Goal: Task Accomplishment & Management: Use online tool/utility

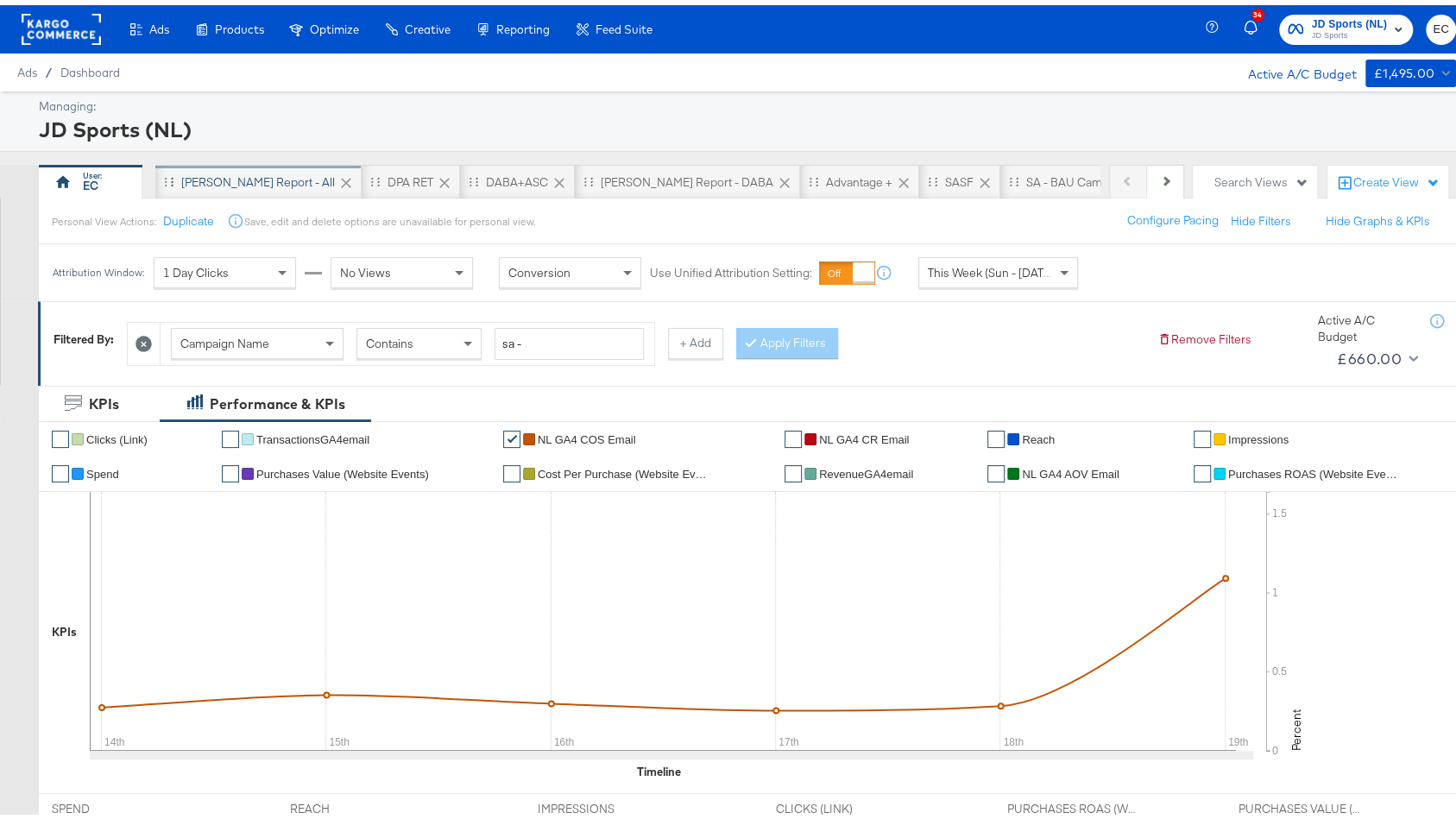
click at [261, 175] on div "[PERSON_NAME] Report - All" at bounding box center [258, 177] width 153 height 17
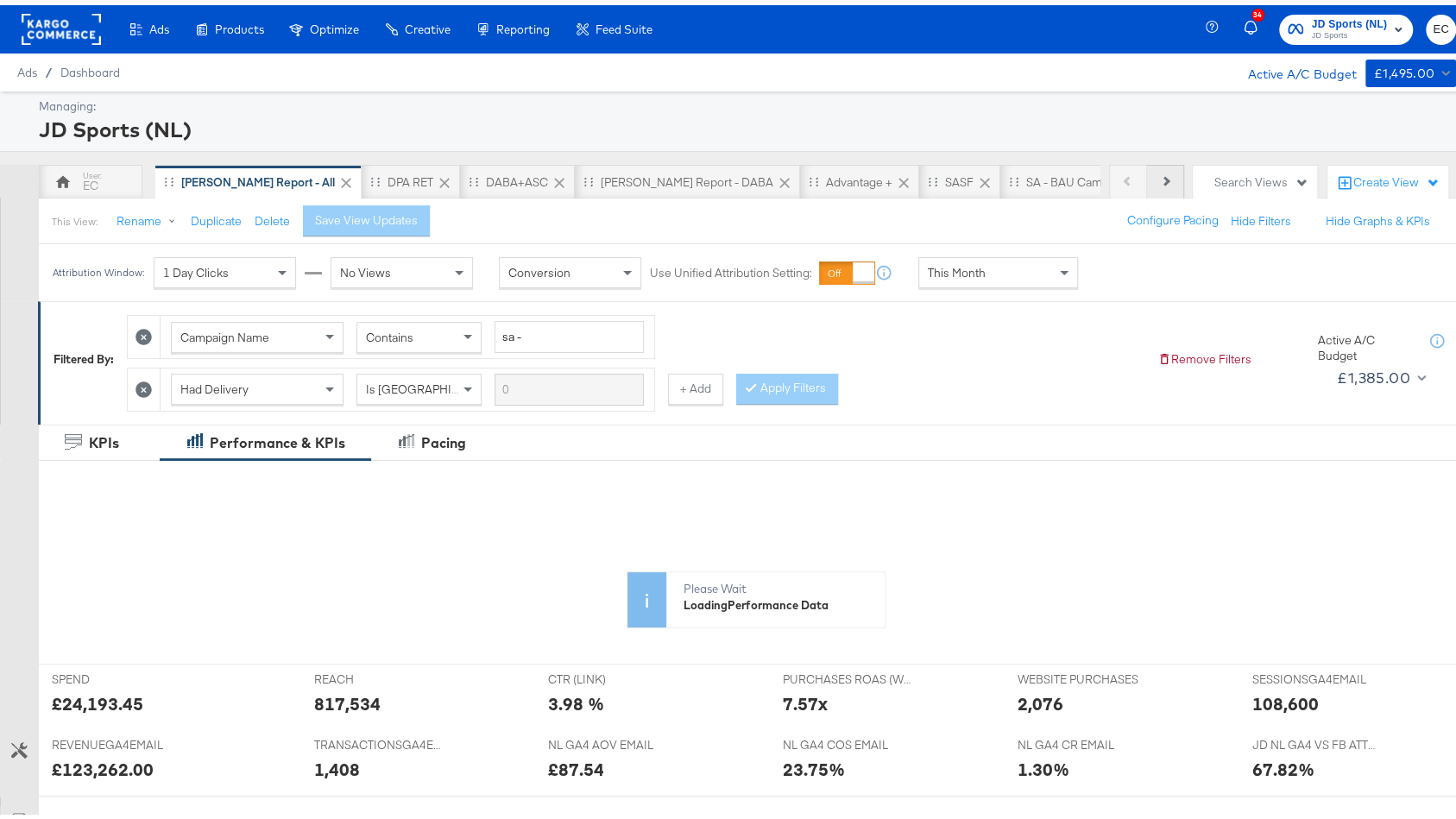
click at [1147, 177] on button "Next" at bounding box center [1165, 176] width 37 height 34
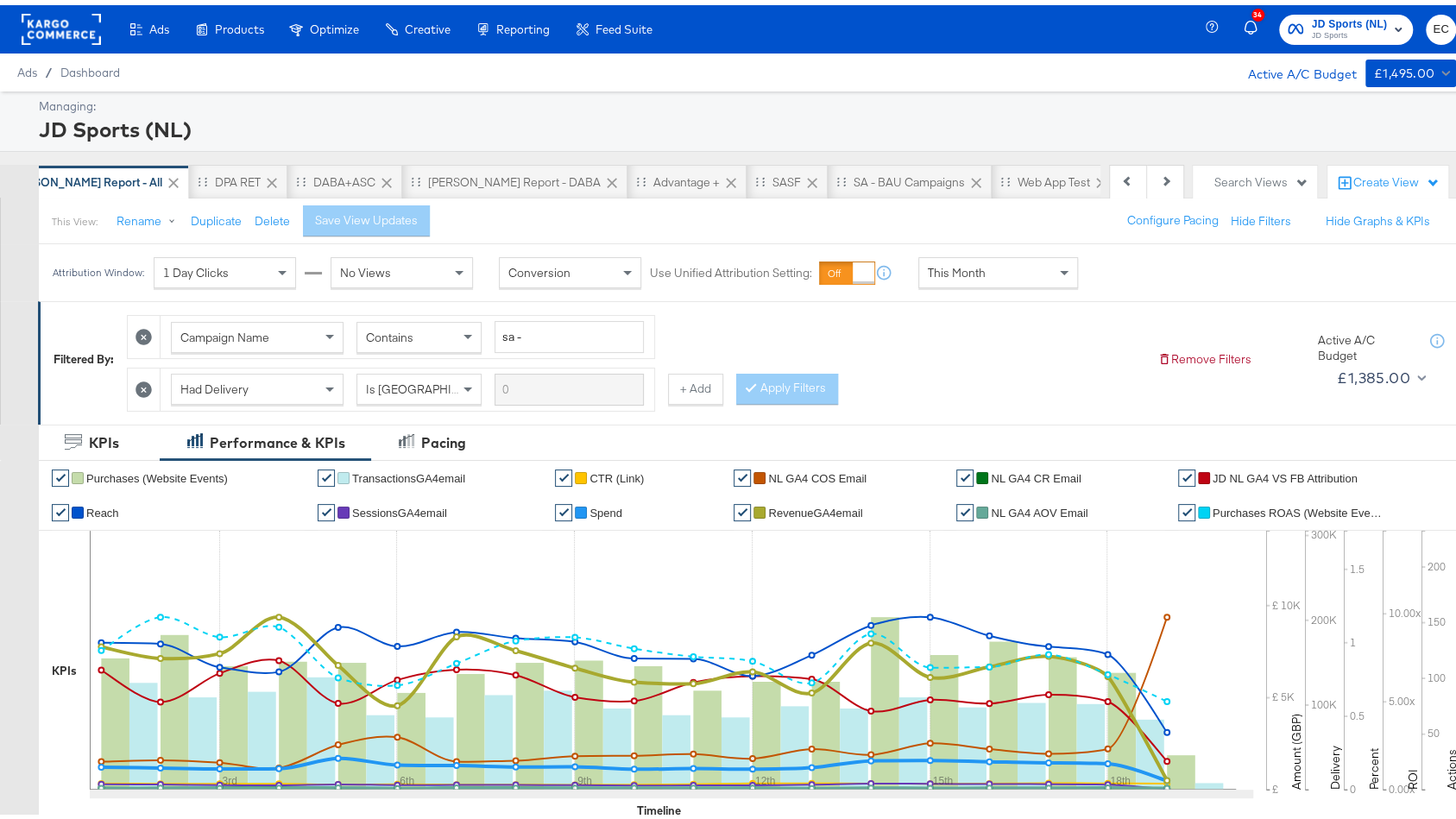
click at [1142, 178] on div "JD NL - Web App Test" at bounding box center [1200, 177] width 115 height 17
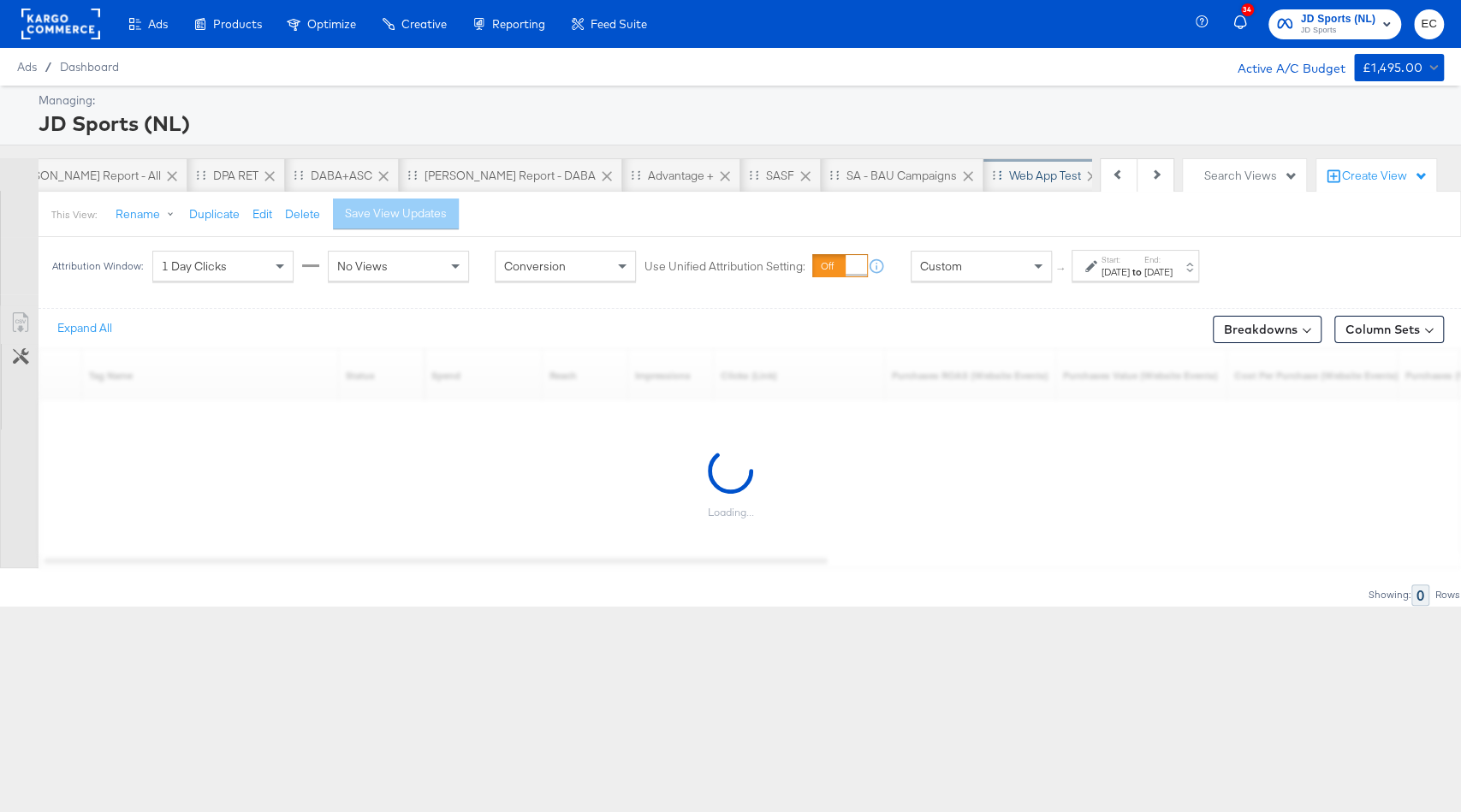
click at [1009, 176] on div "Web App Test" at bounding box center [1044, 175] width 72 height 17
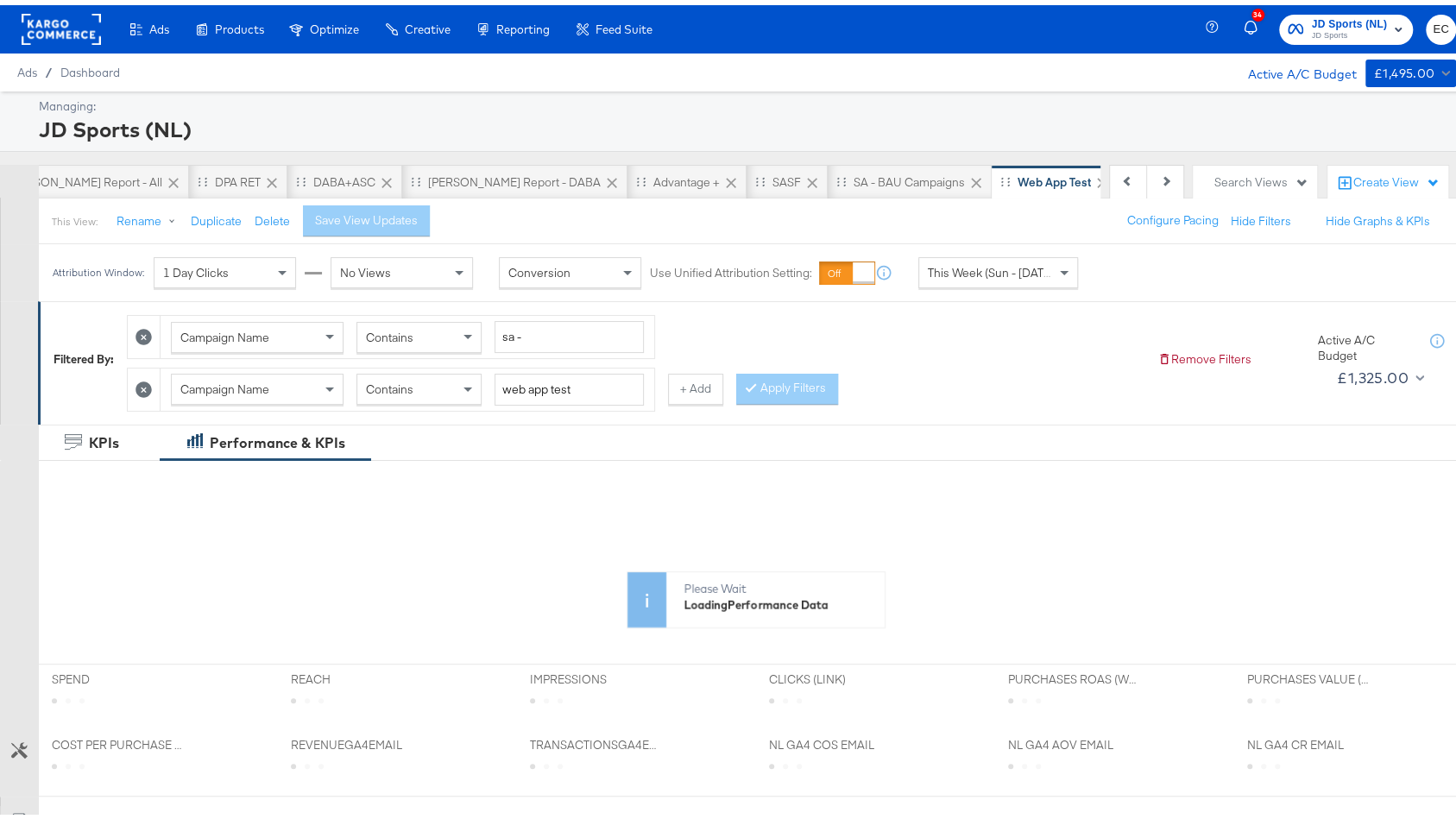
click at [1143, 182] on div "JD NL - Web App Test" at bounding box center [1201, 177] width 115 height 17
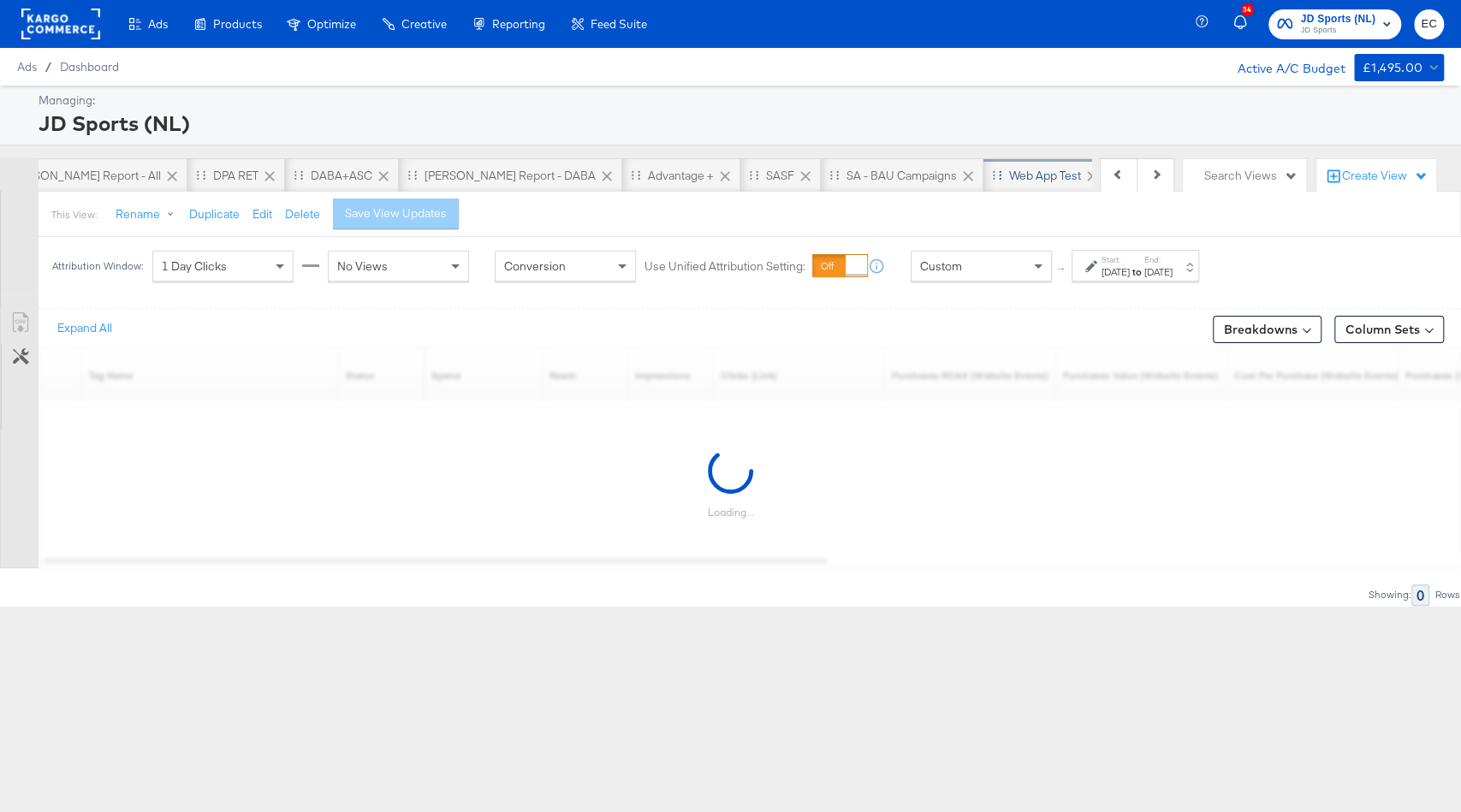
click at [1009, 180] on div "Web App Test" at bounding box center [1044, 175] width 72 height 17
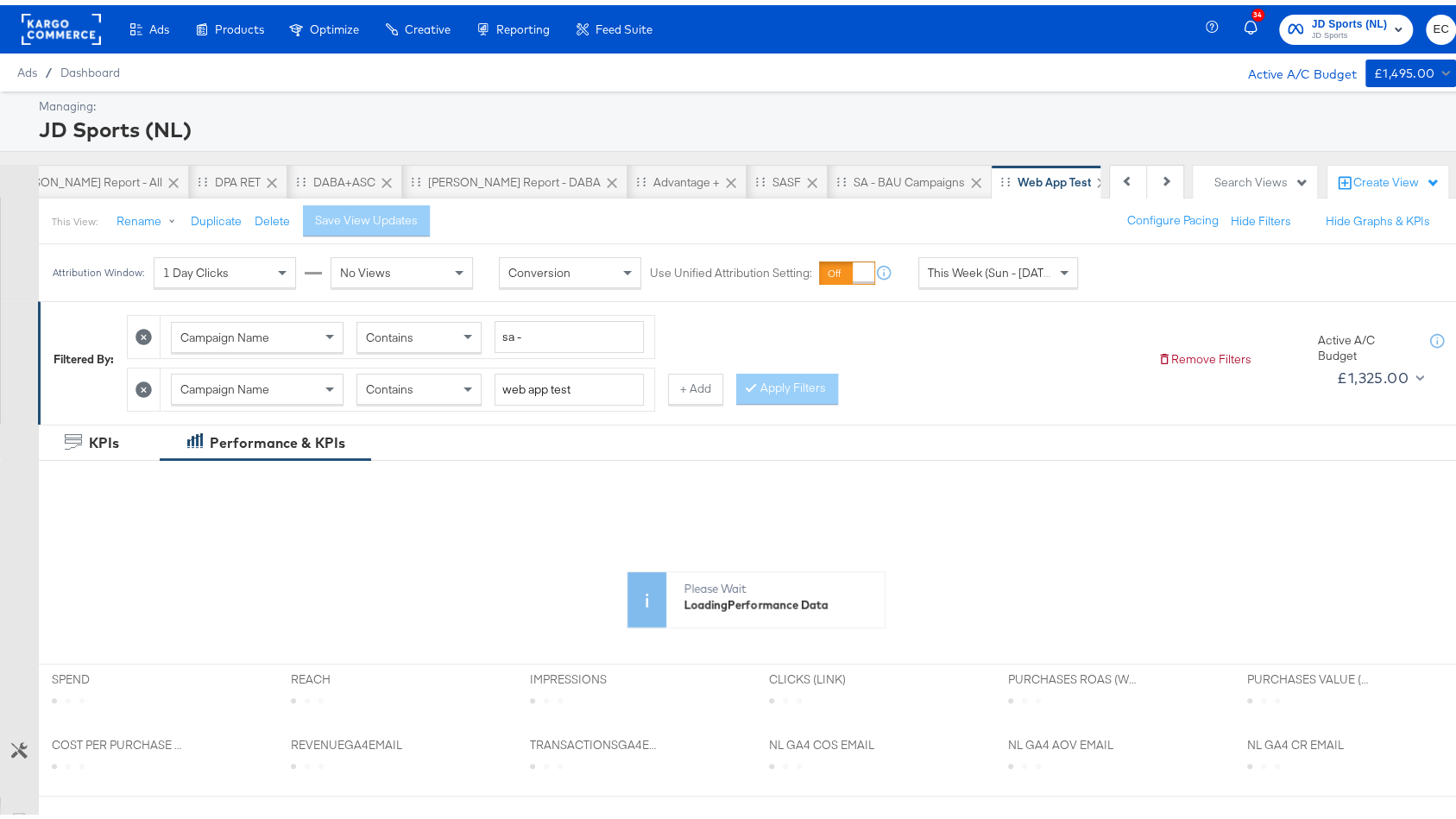
click at [1040, 277] on div "This Week (Sun - [DATE])" at bounding box center [997, 267] width 158 height 29
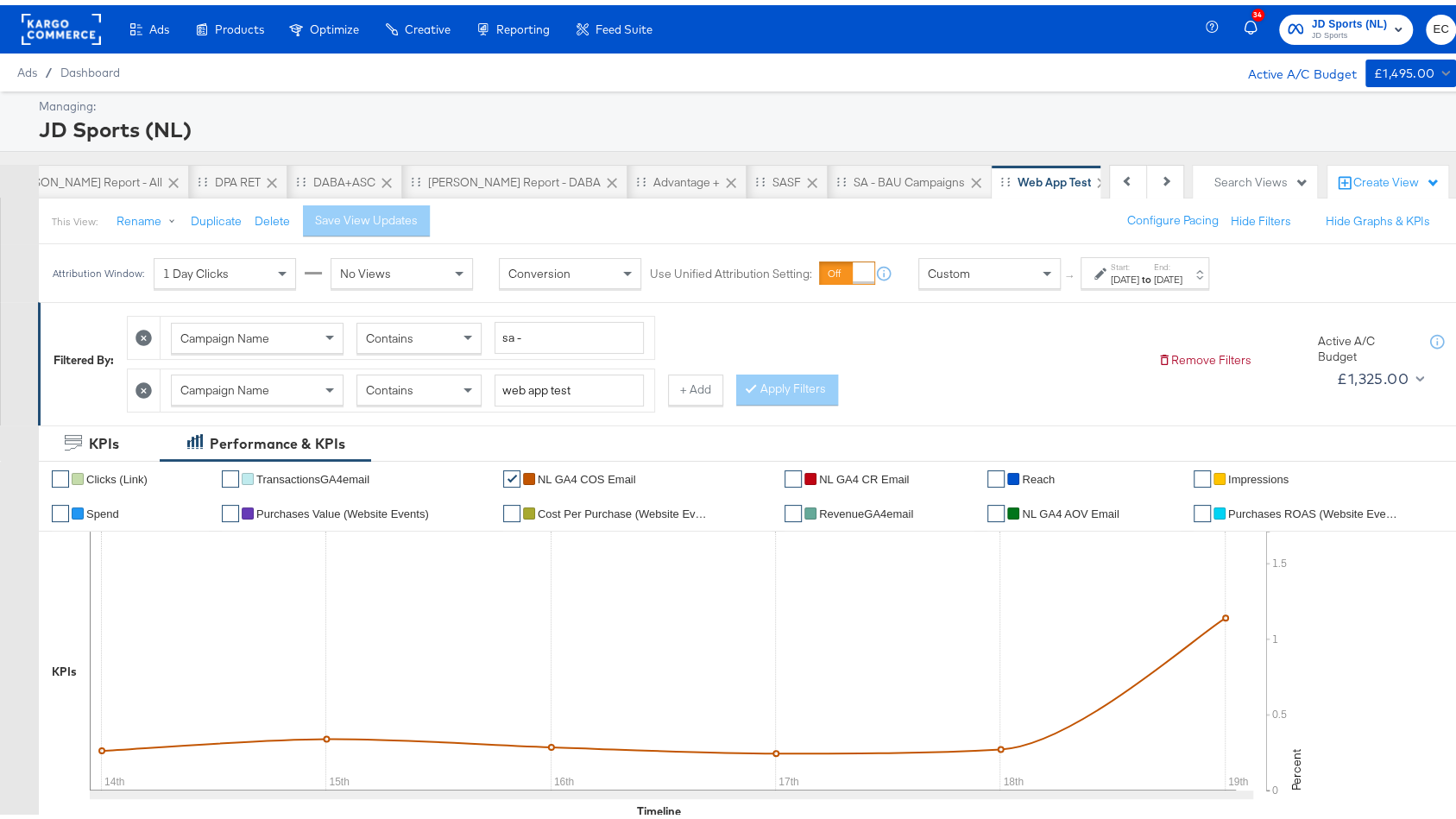
click at [1139, 270] on div "[DATE]" at bounding box center [1125, 275] width 28 height 14
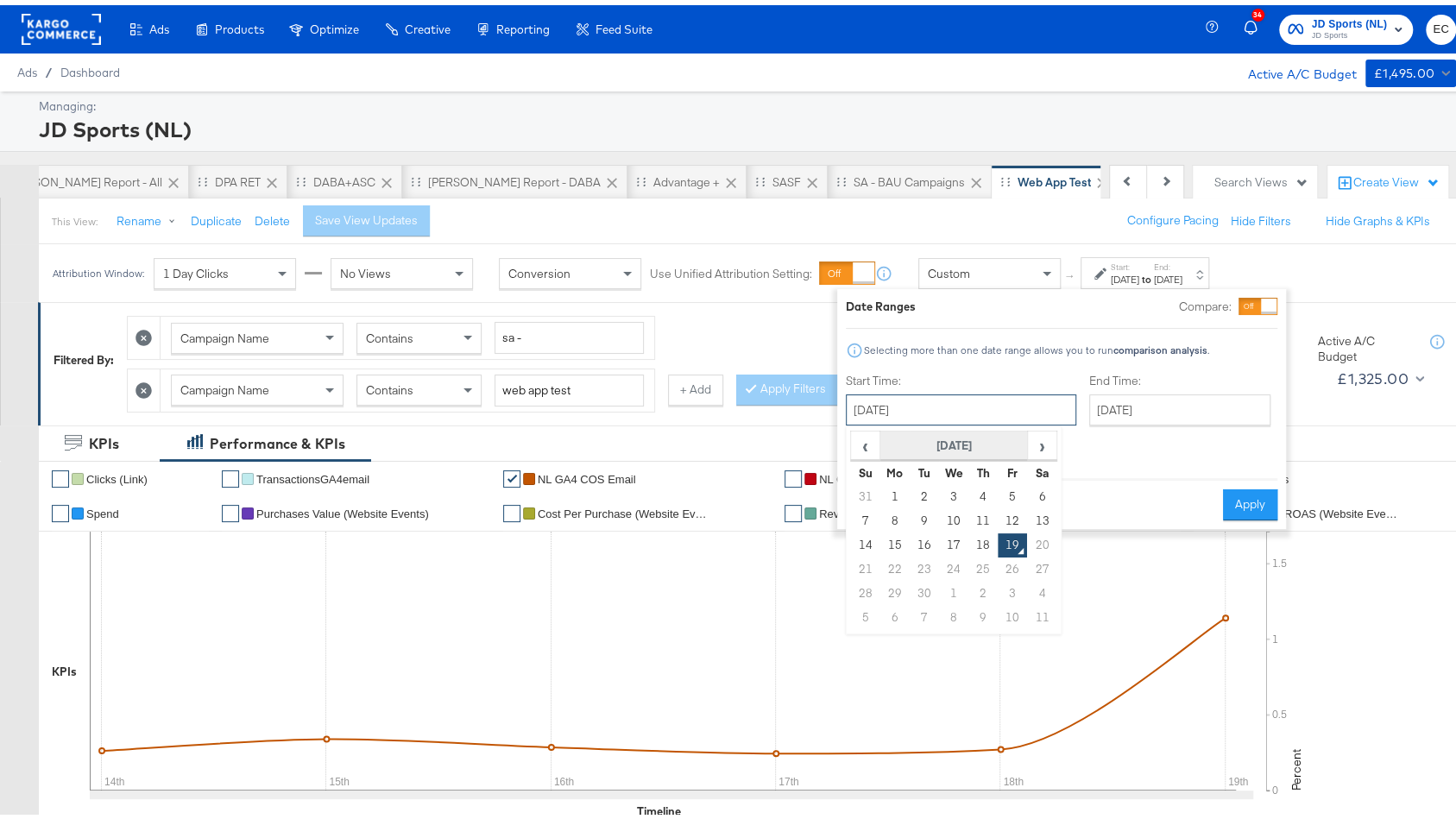
click at [939, 420] on div "[DATE] ‹ [DATE] › Su Mo Tu We Th Fr Sa 31 1 2 3 4 5 6 7 8 9 10 11 12 13 14 15 1…" at bounding box center [961, 404] width 231 height 31
click at [1022, 493] on td "5" at bounding box center [1012, 491] width 29 height 24
type input "[DATE]"
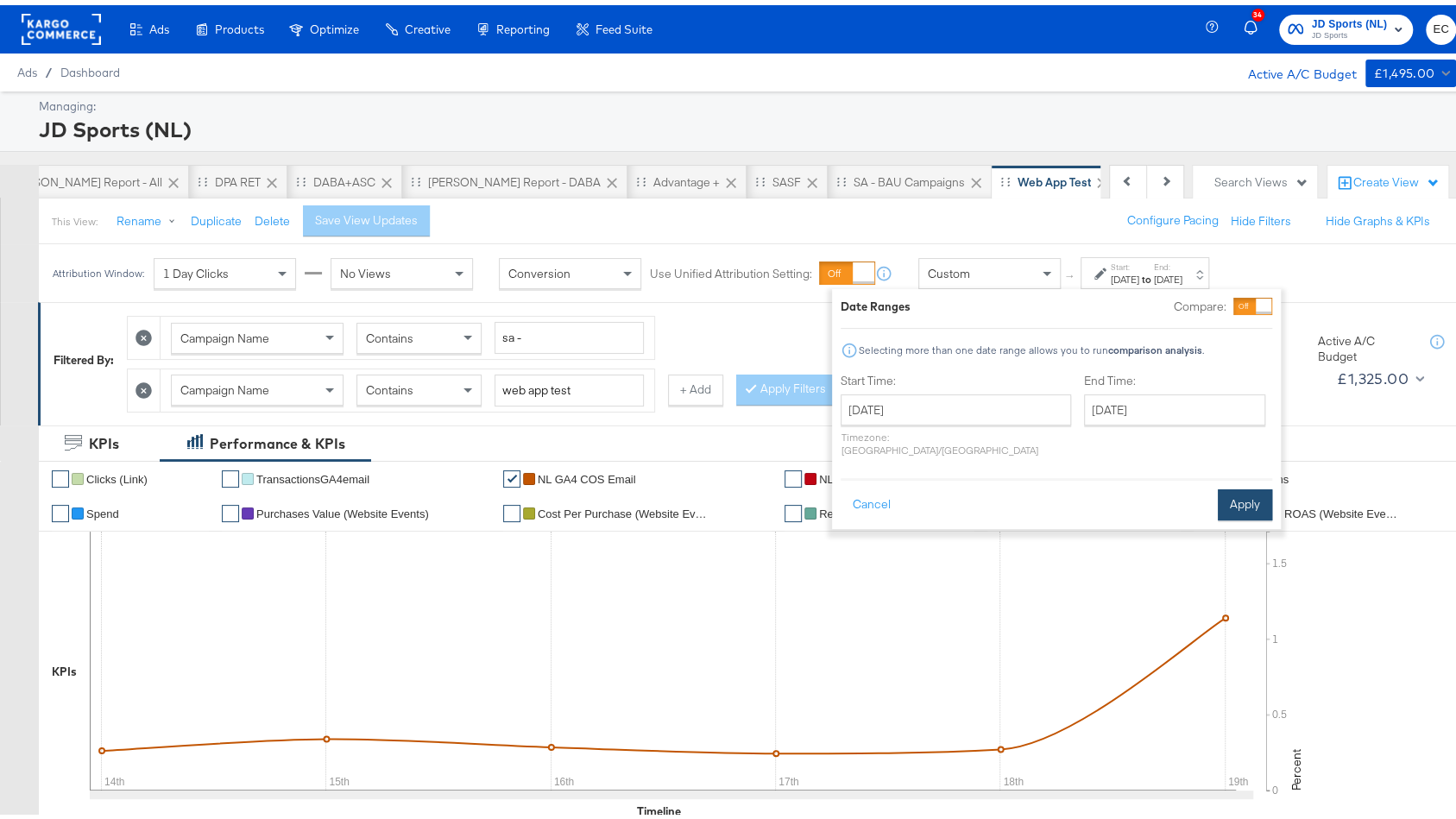
click at [1238, 491] on button "Apply" at bounding box center [1245, 499] width 55 height 31
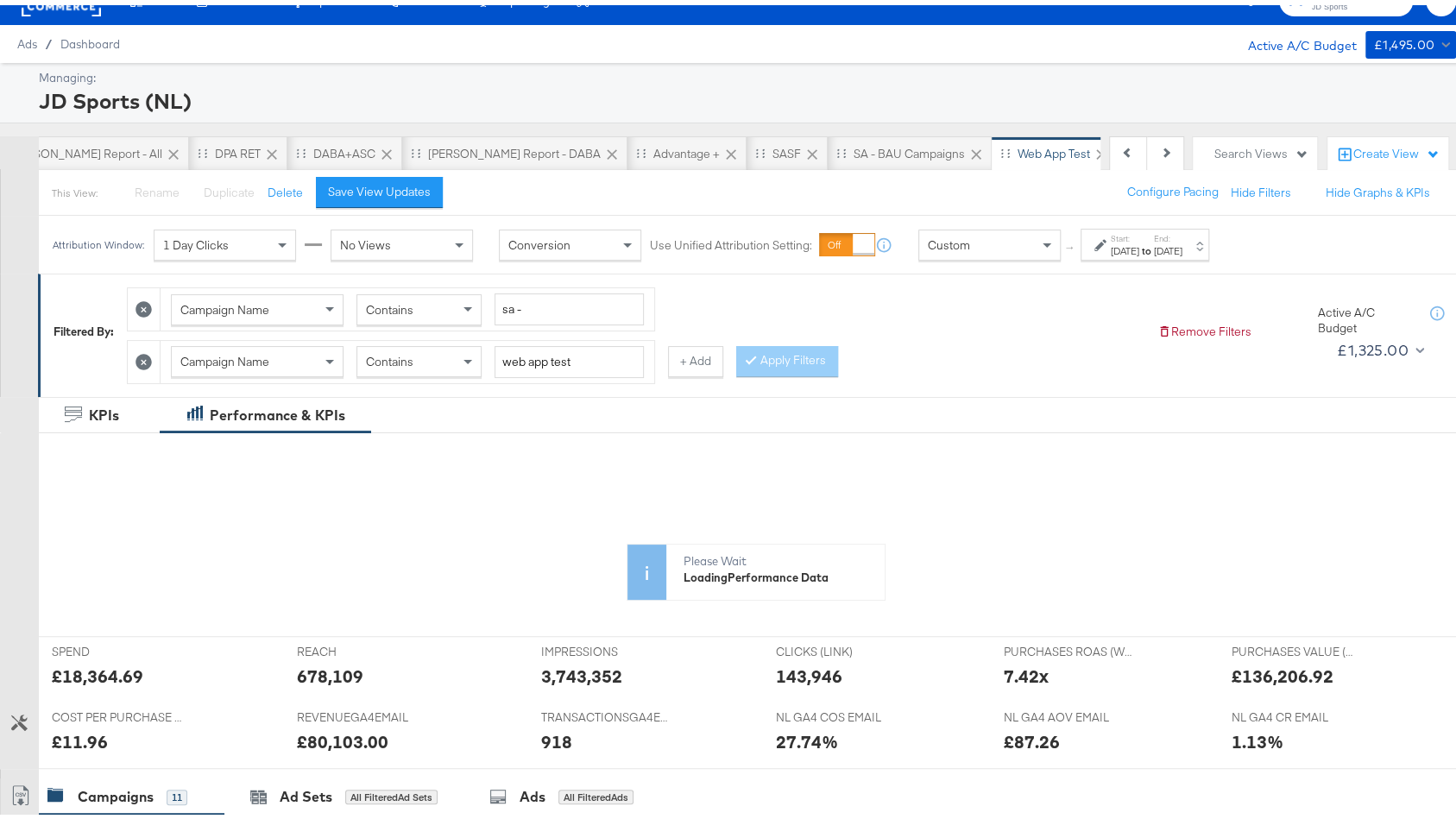
scroll to position [149, 0]
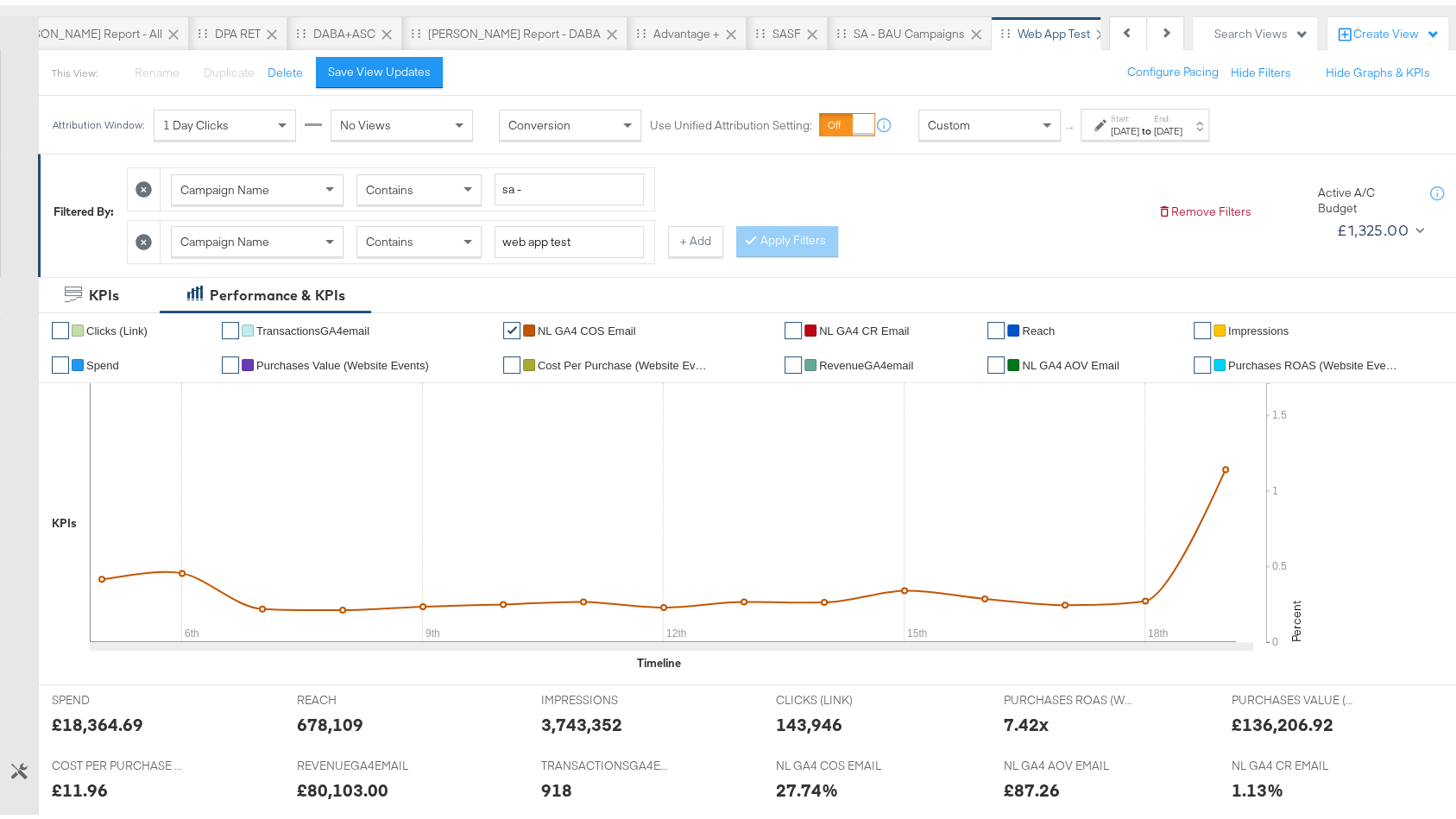
click at [1154, 119] on strong "to" at bounding box center [1146, 125] width 15 height 13
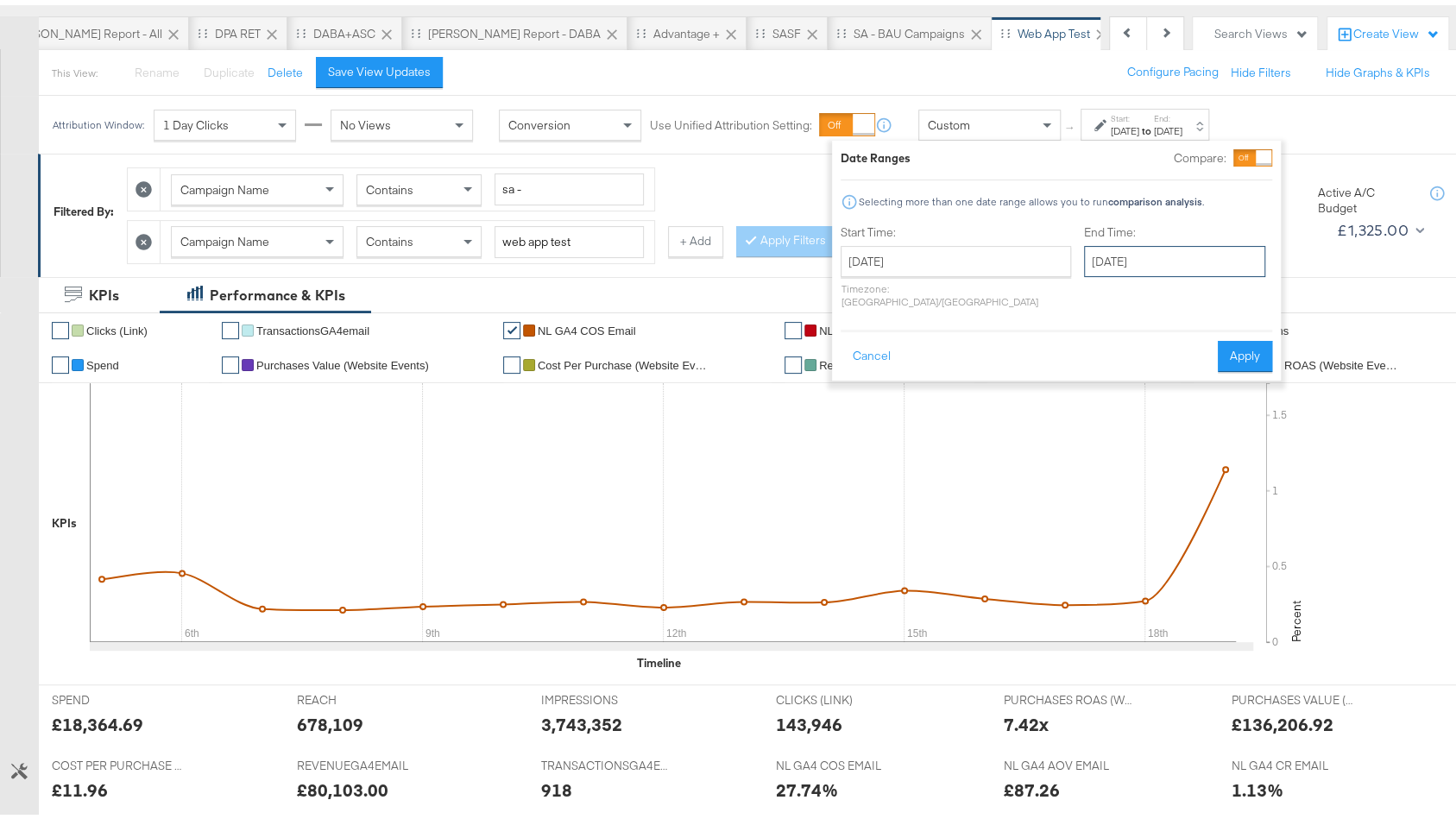
click at [1179, 249] on input "[DATE]" at bounding box center [1175, 255] width 181 height 31
click at [1207, 384] on td "18" at bounding box center [1221, 391] width 29 height 24
type input "[DATE]"
click at [1235, 345] on button "Apply" at bounding box center [1245, 350] width 55 height 31
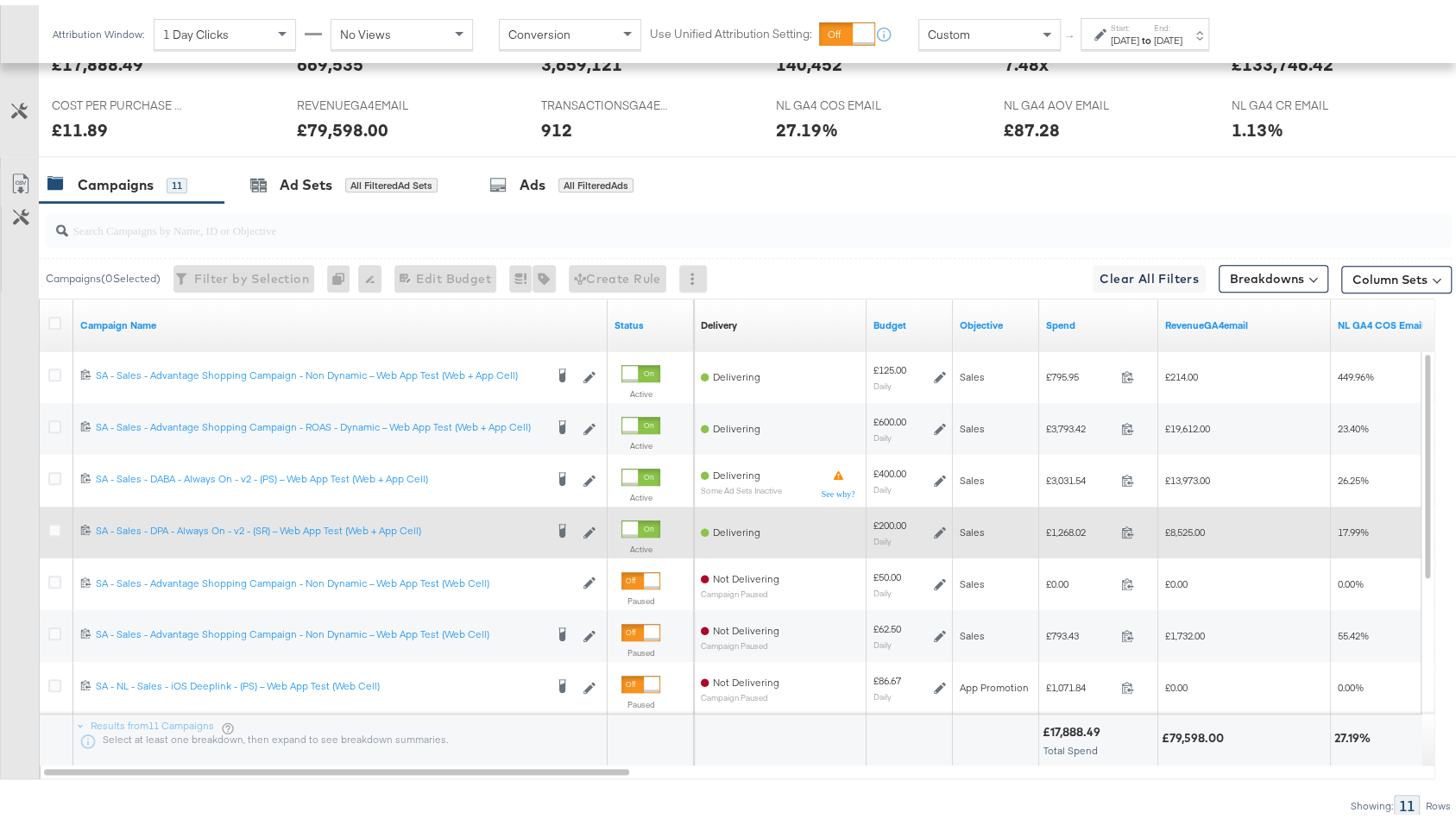
scroll to position [760, 0]
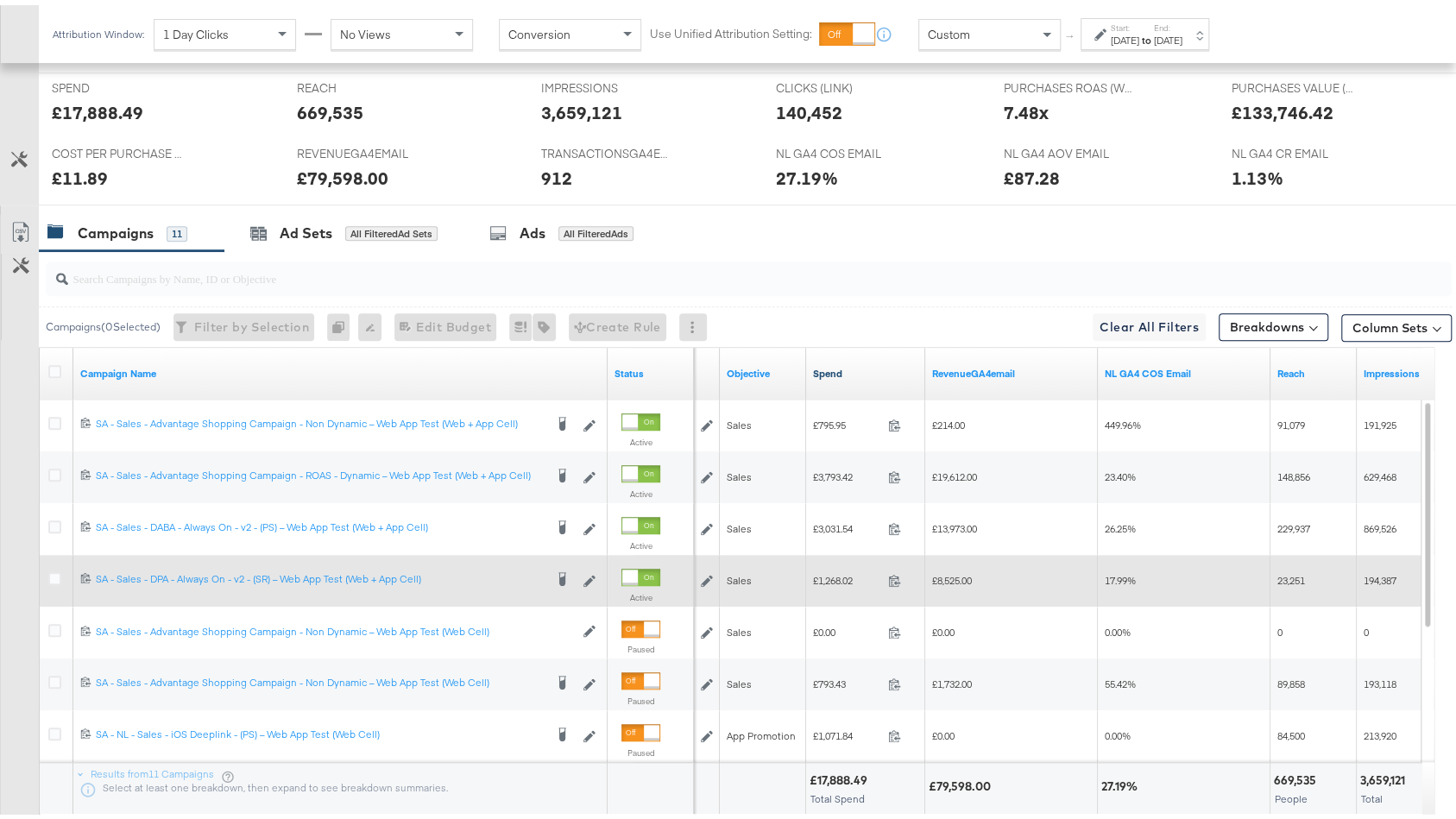
click at [871, 365] on link "Spend" at bounding box center [866, 369] width 106 height 14
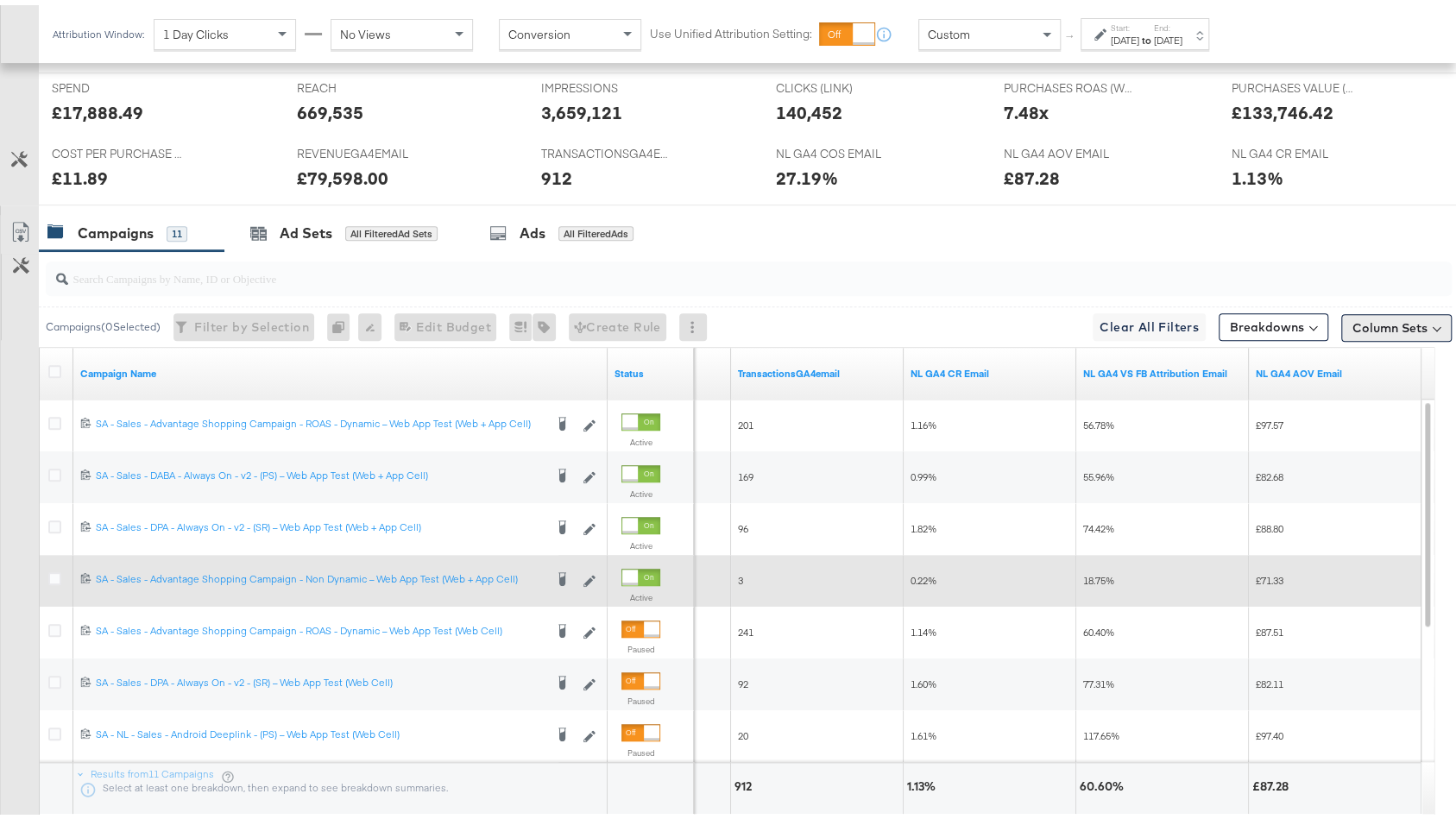
click at [1391, 316] on button "Column Sets" at bounding box center [1396, 322] width 110 height 27
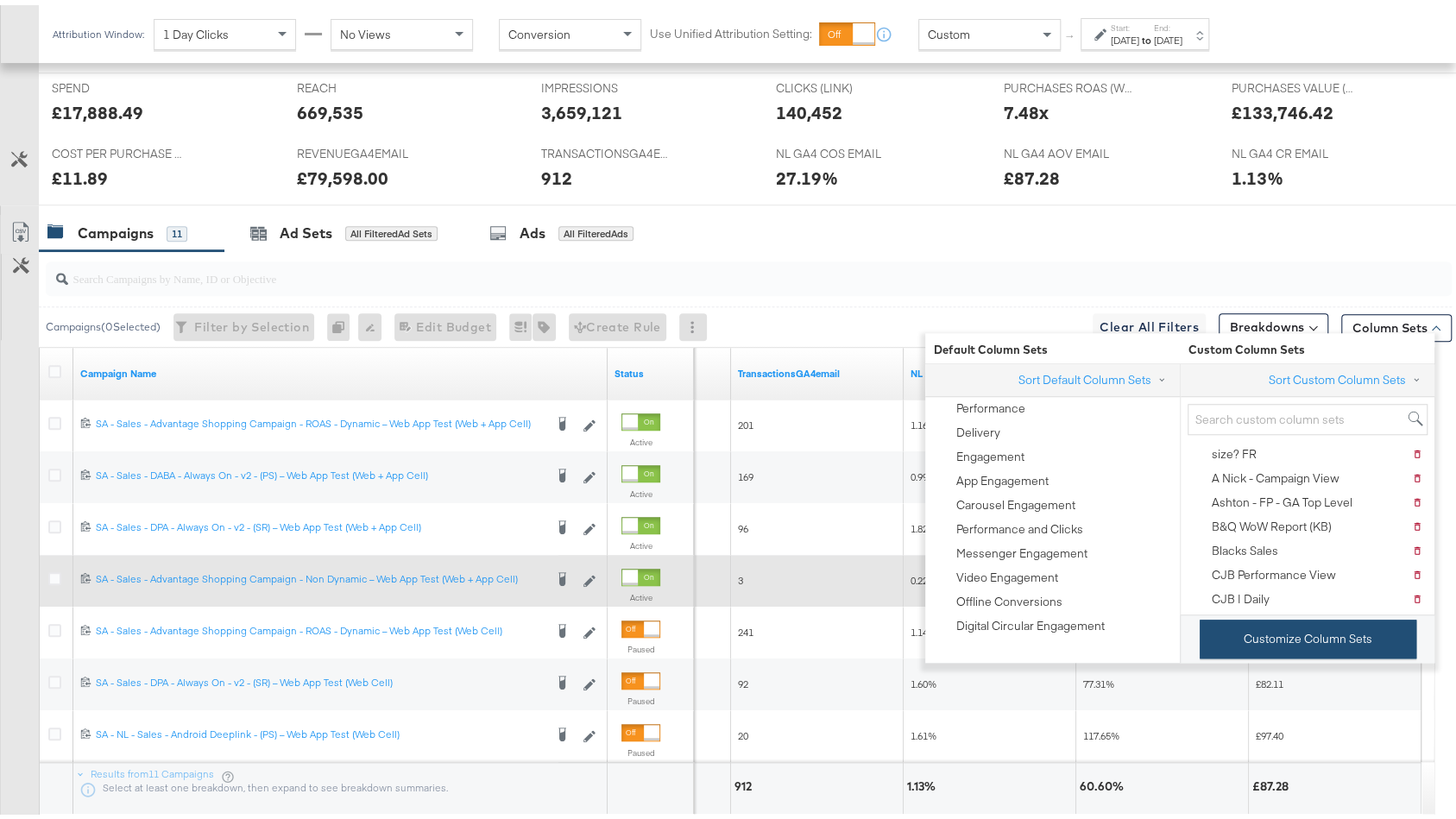
click at [1269, 638] on button "Customize Column Sets" at bounding box center [1308, 634] width 217 height 39
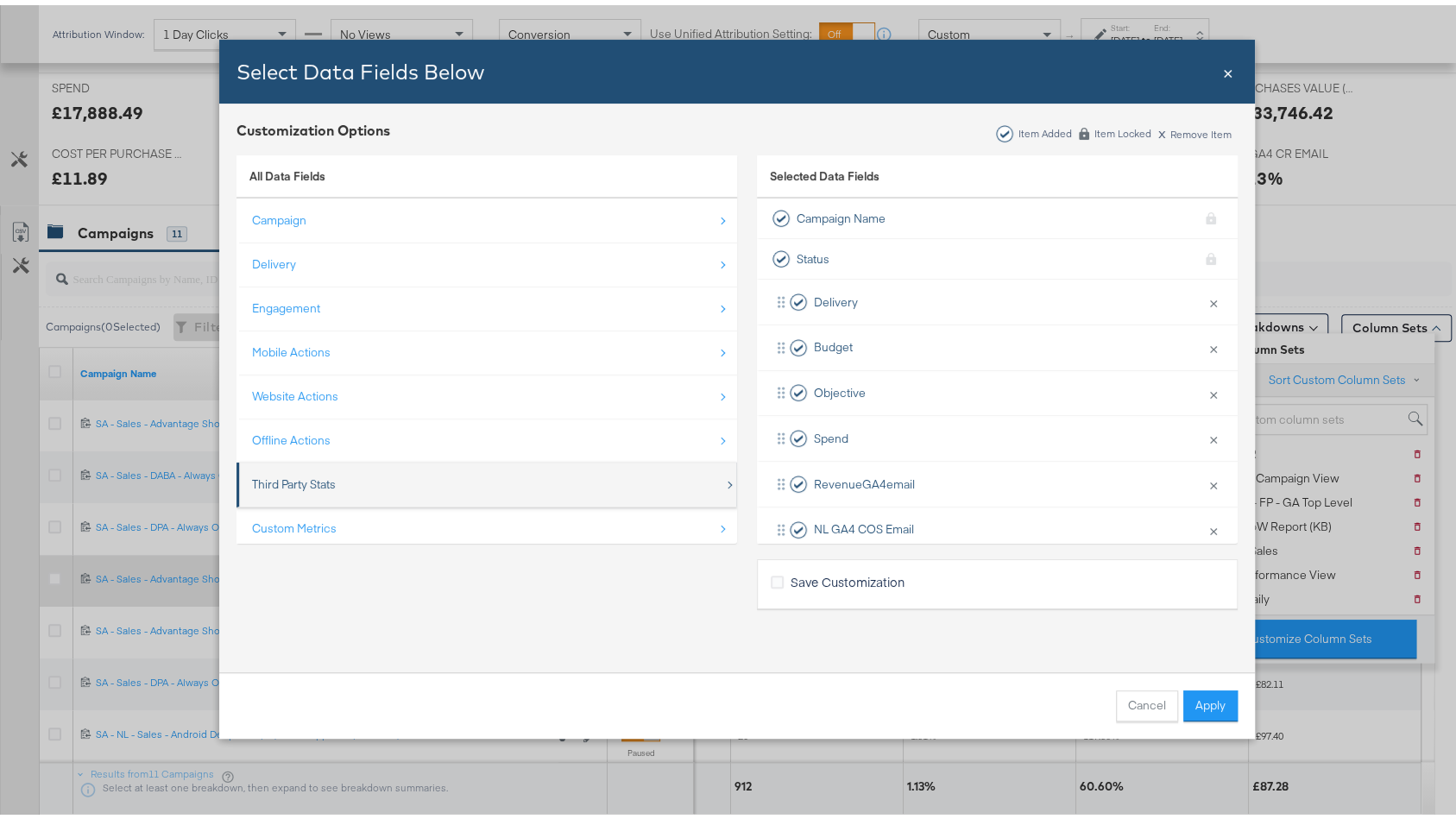
click at [408, 468] on div "Third Party Stats" at bounding box center [488, 479] width 472 height 35
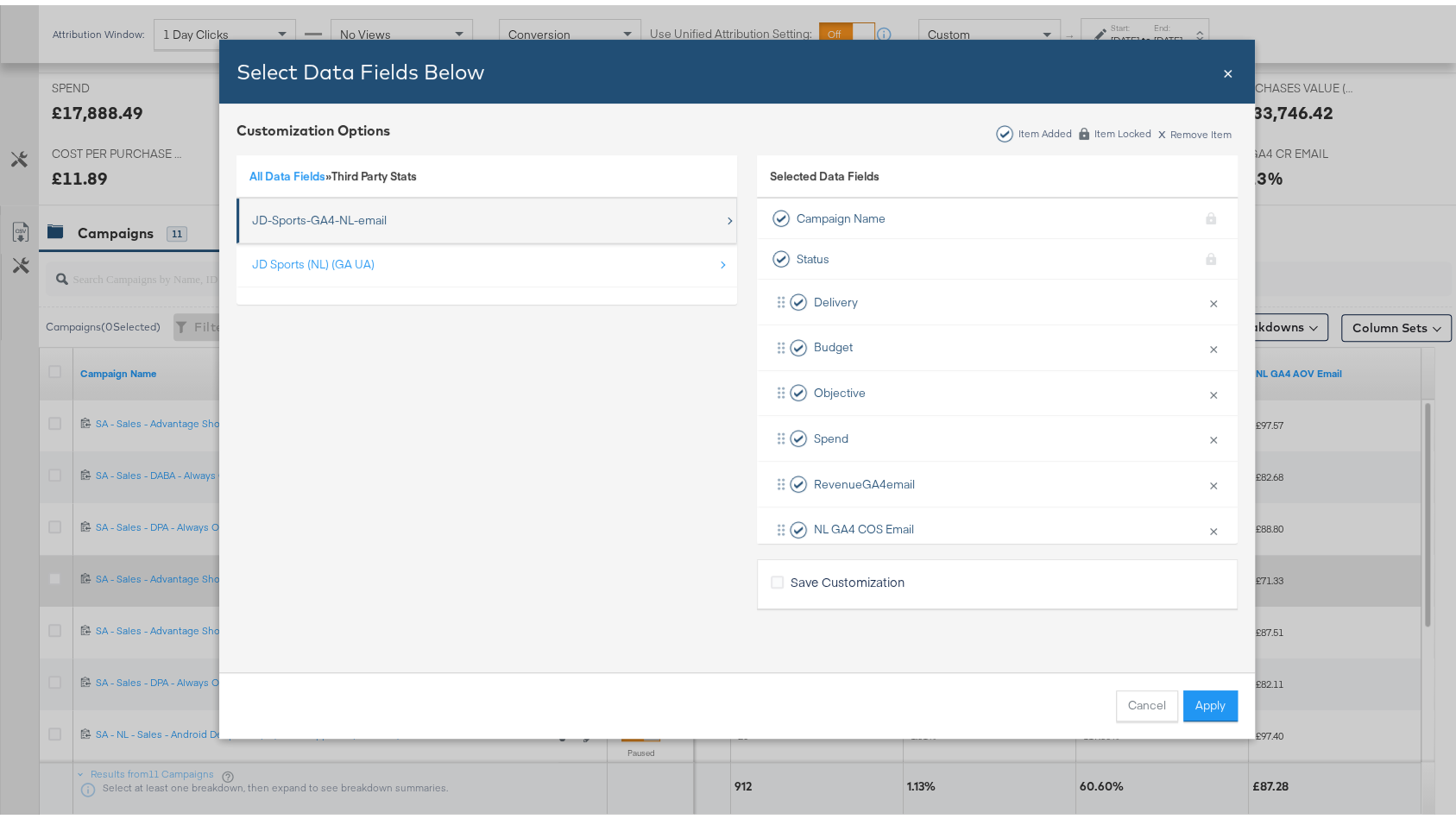
click at [384, 220] on div "JD-Sports-GA4-NL-email" at bounding box center [488, 215] width 472 height 35
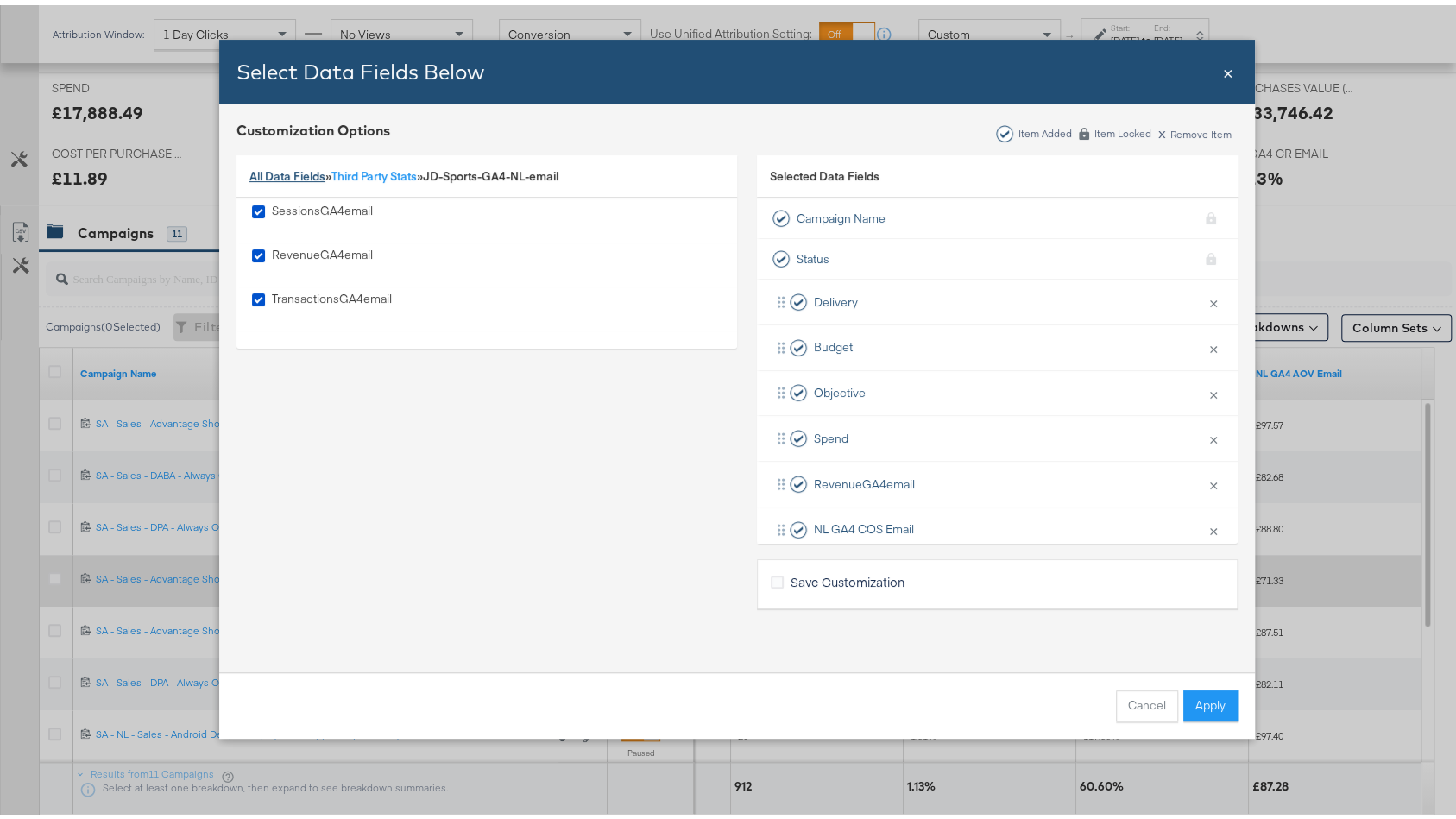
click at [288, 177] on link "All Data Fields" at bounding box center [287, 171] width 76 height 16
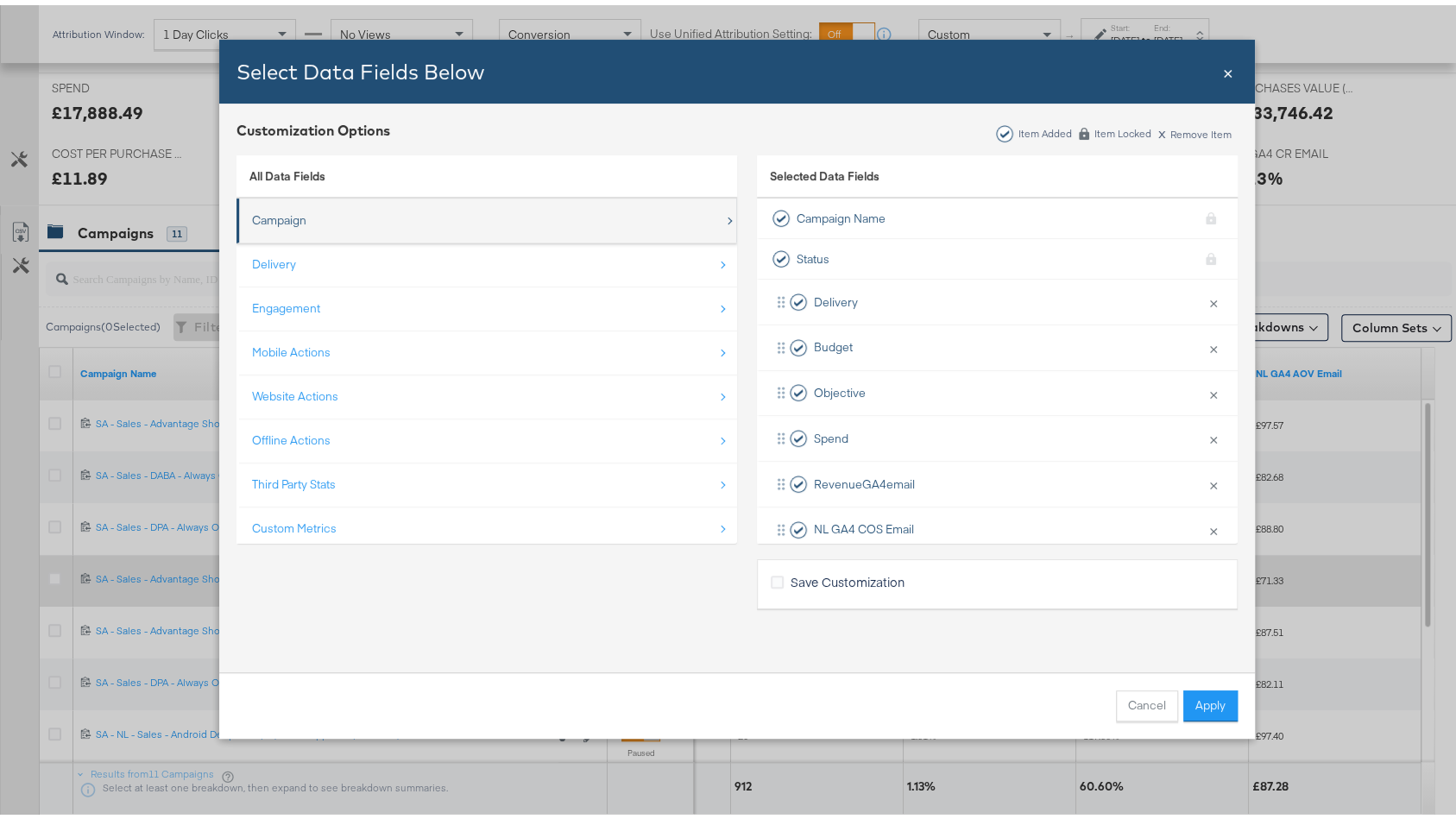
click at [387, 216] on div "Campaign" at bounding box center [488, 215] width 472 height 35
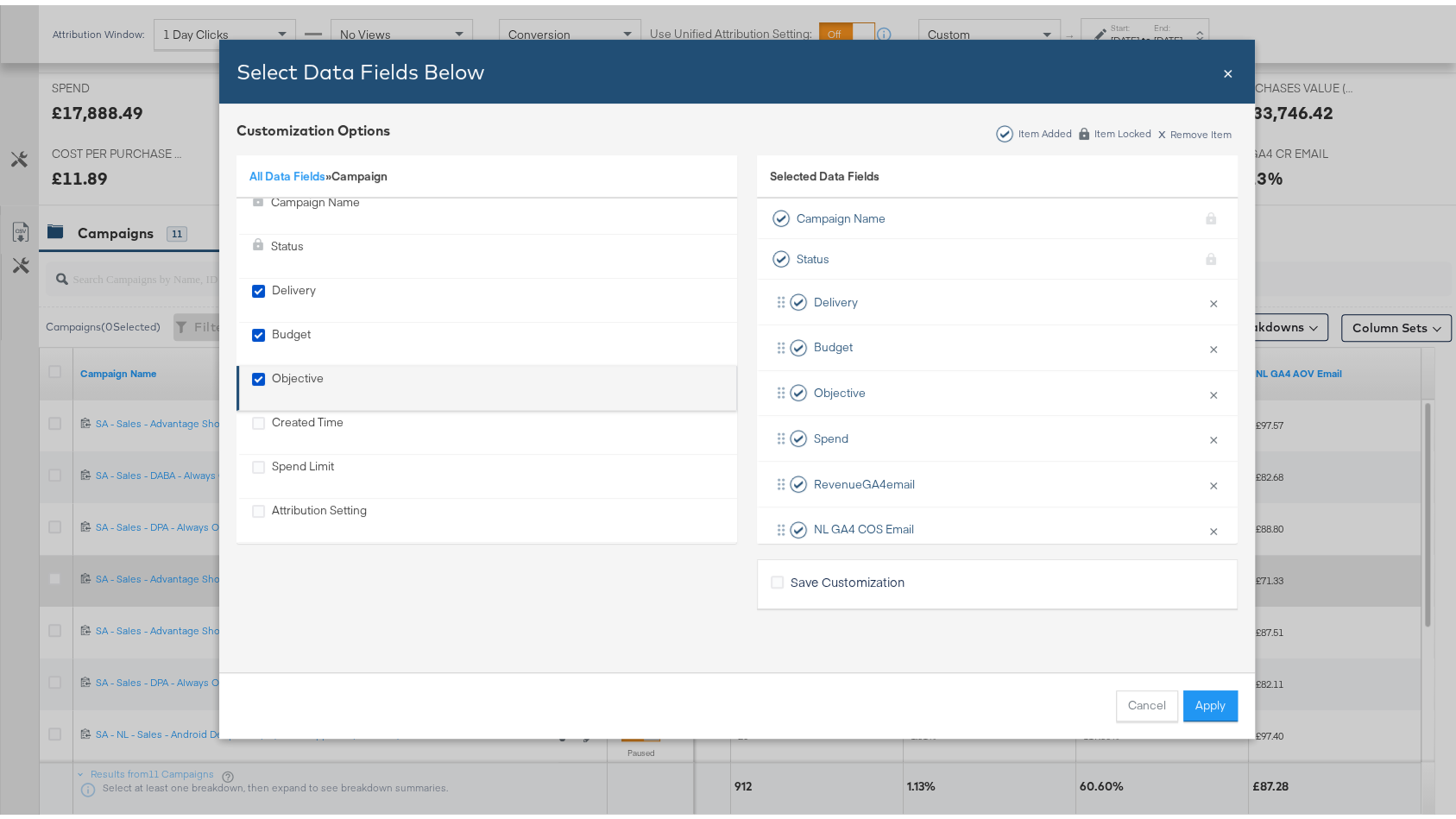
scroll to position [66, 0]
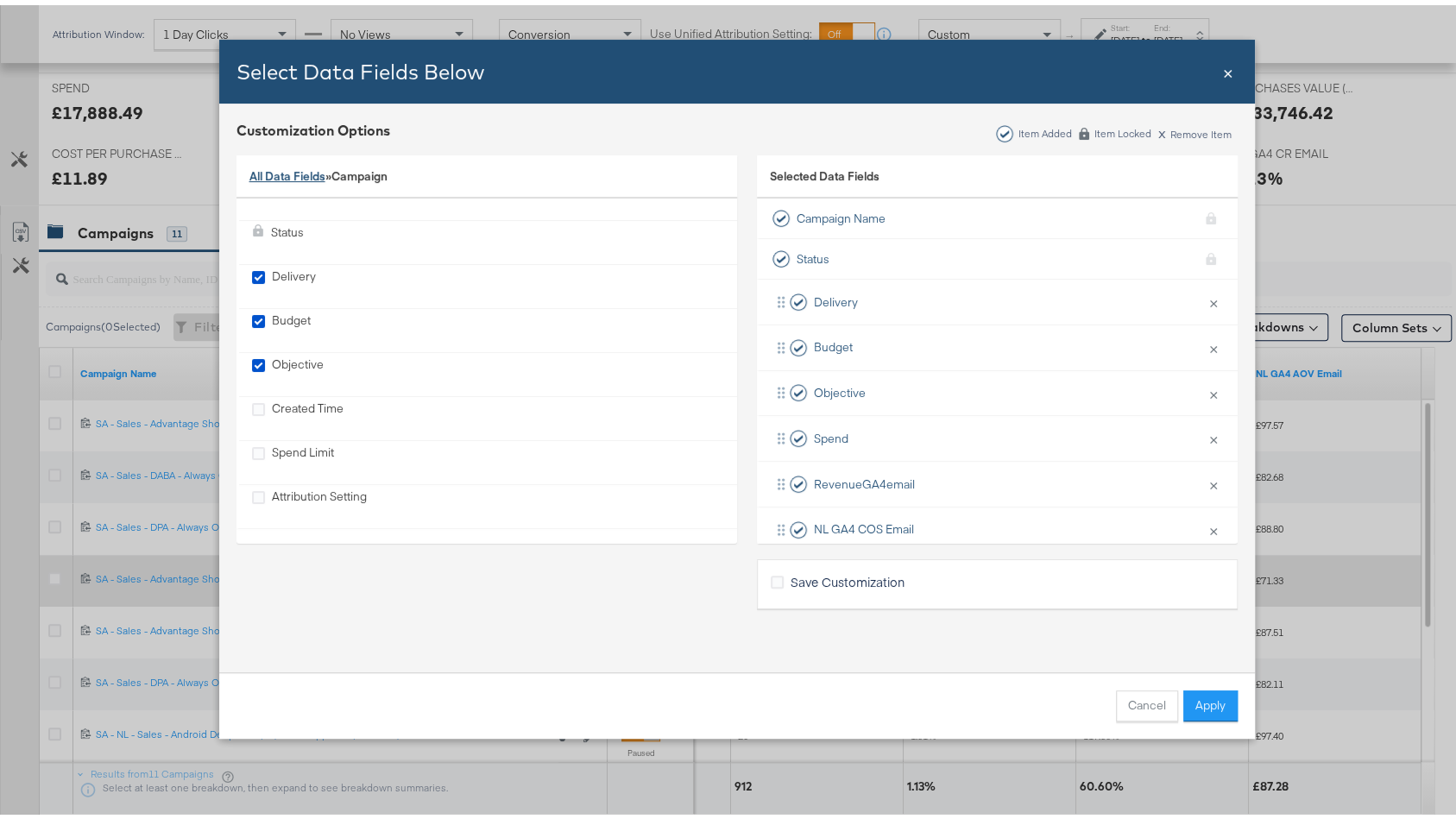
click at [278, 166] on link "All Data Fields" at bounding box center [287, 171] width 76 height 16
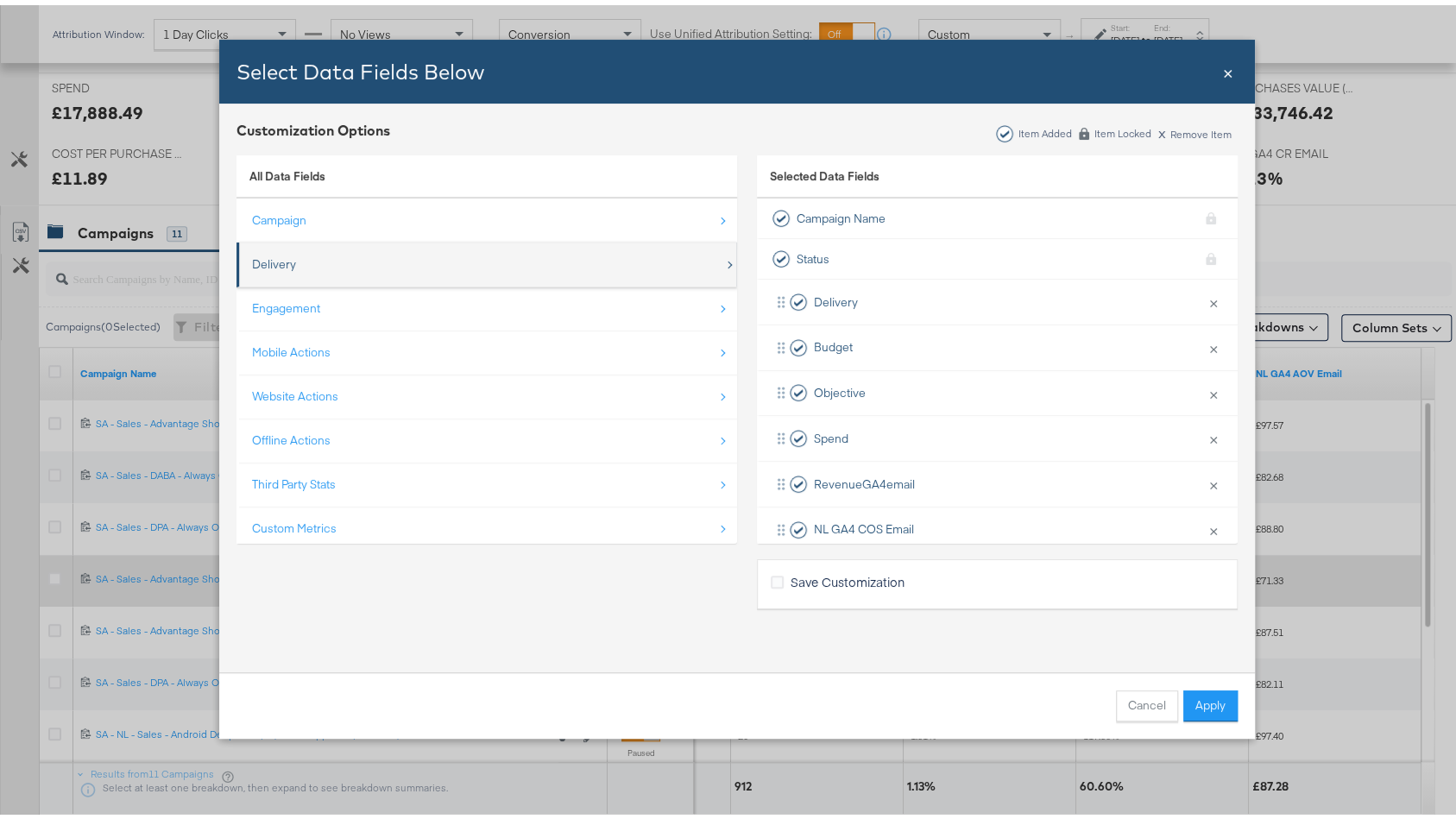
click at [335, 269] on div "Delivery" at bounding box center [488, 259] width 472 height 35
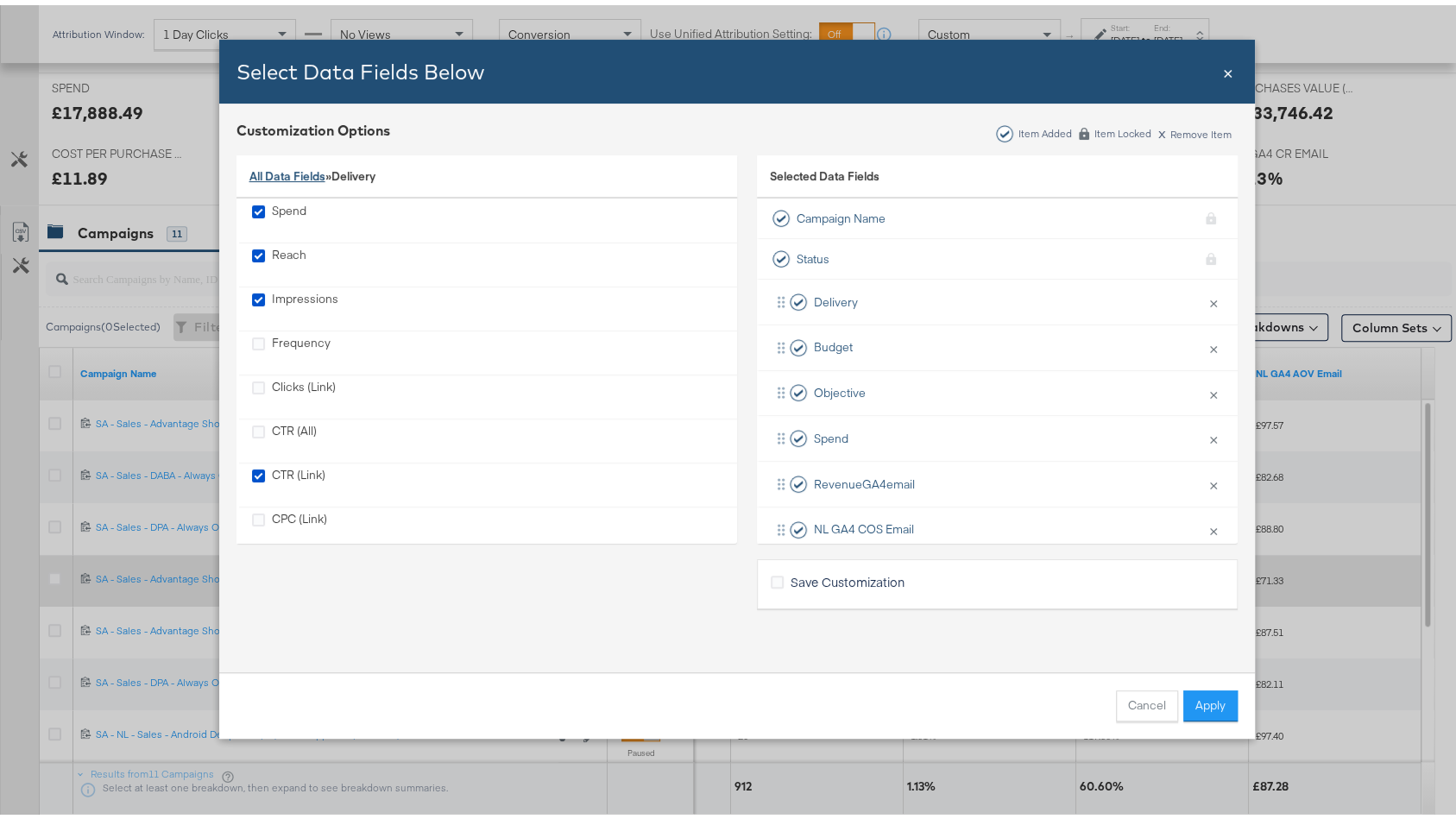
click at [283, 164] on link "All Data Fields" at bounding box center [287, 171] width 76 height 16
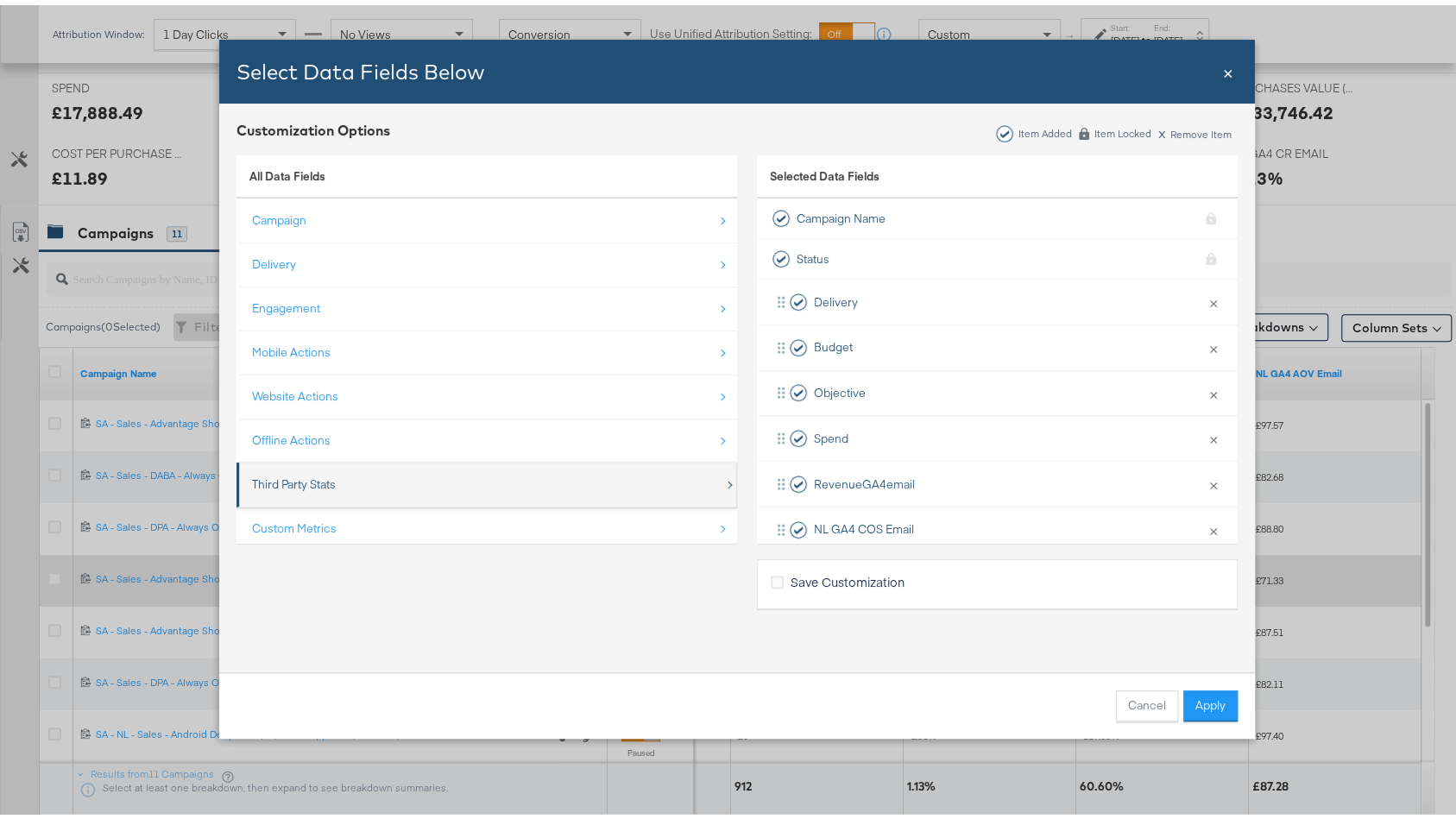
scroll to position [22, 0]
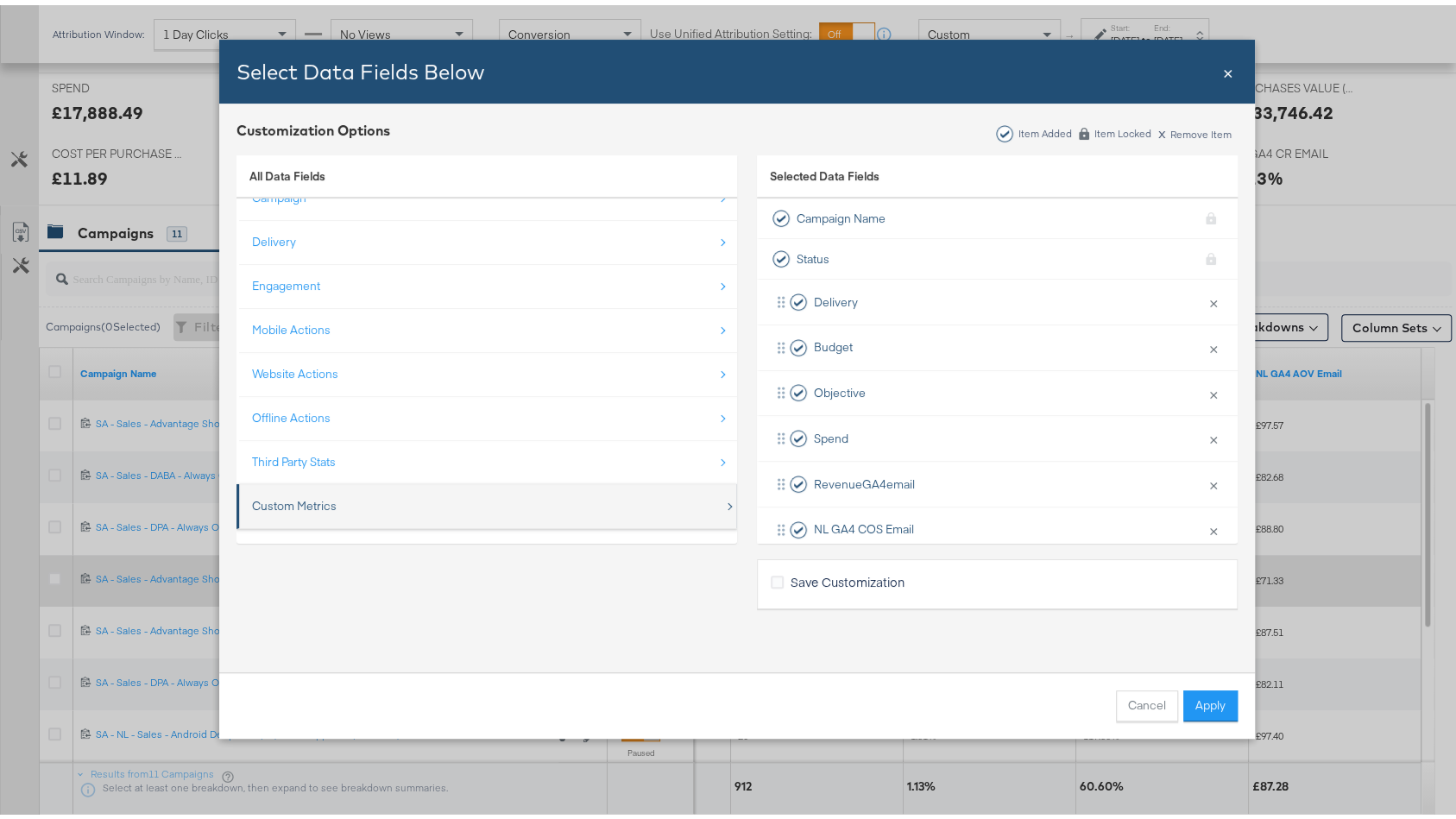
click at [335, 484] on div "Custom Metrics" at bounding box center [488, 501] width 472 height 35
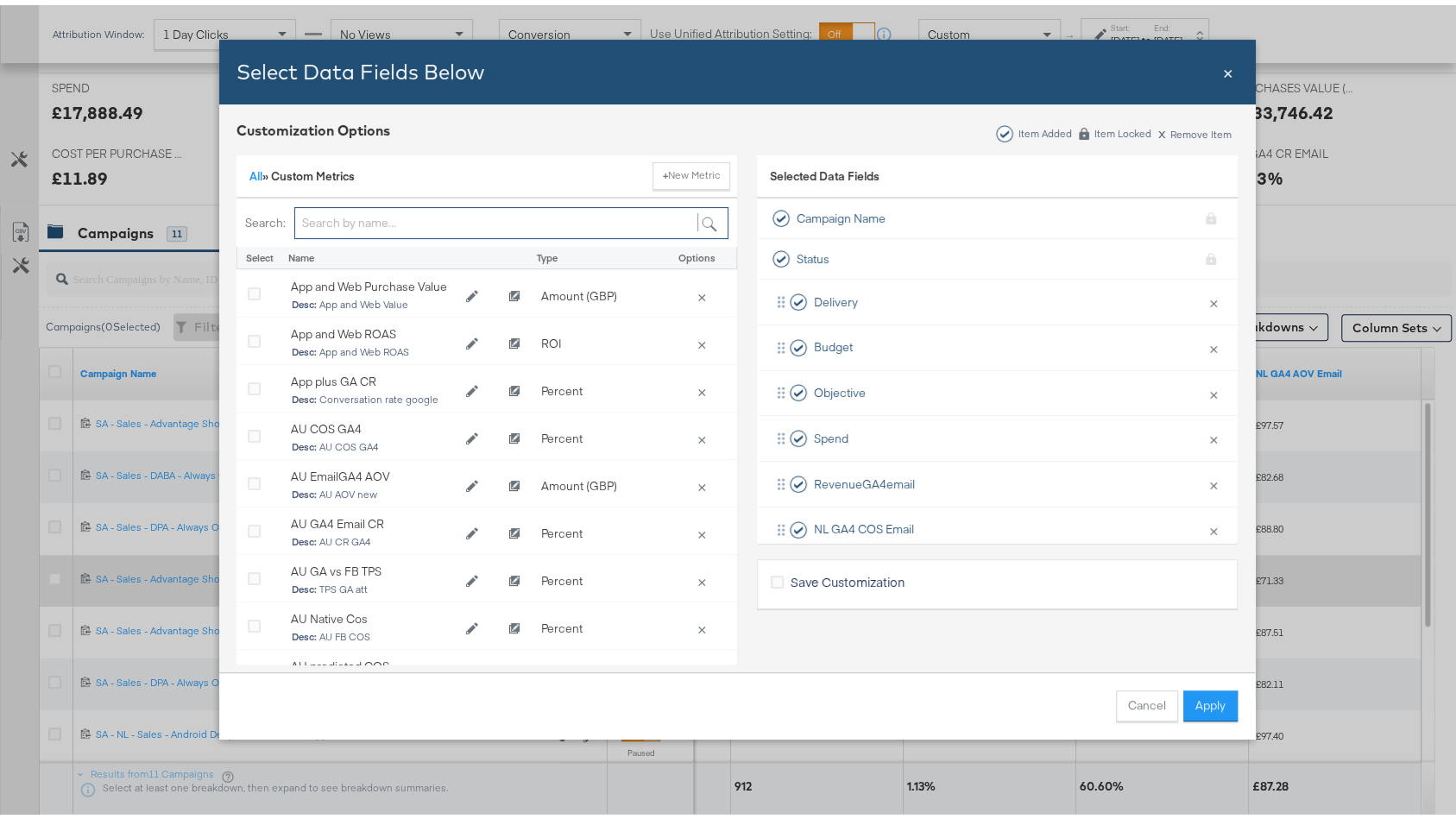
click at [377, 223] on input "Bulk Add Locations Modal" at bounding box center [511, 218] width 434 height 32
type input "nl"
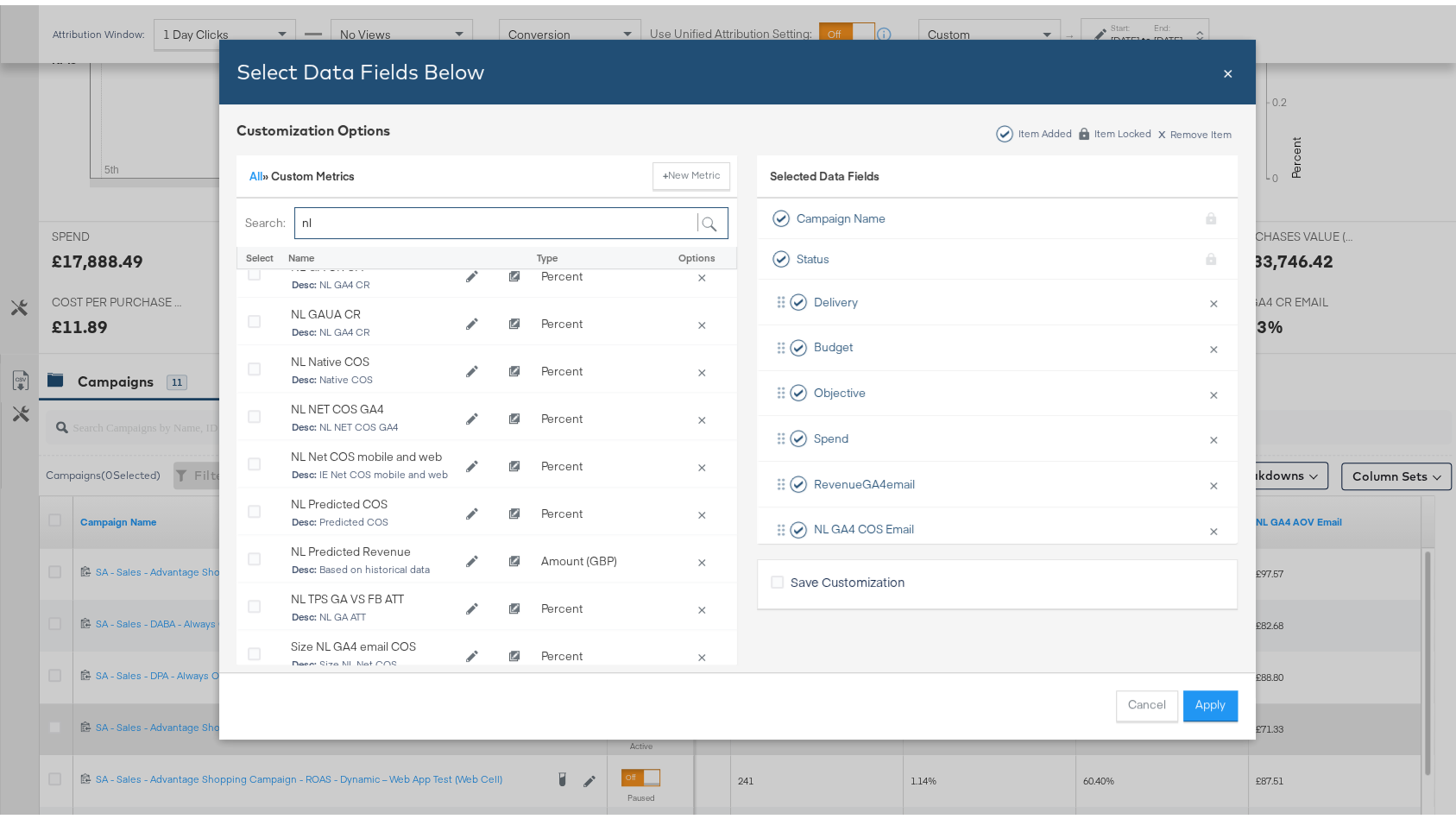
scroll to position [517, 0]
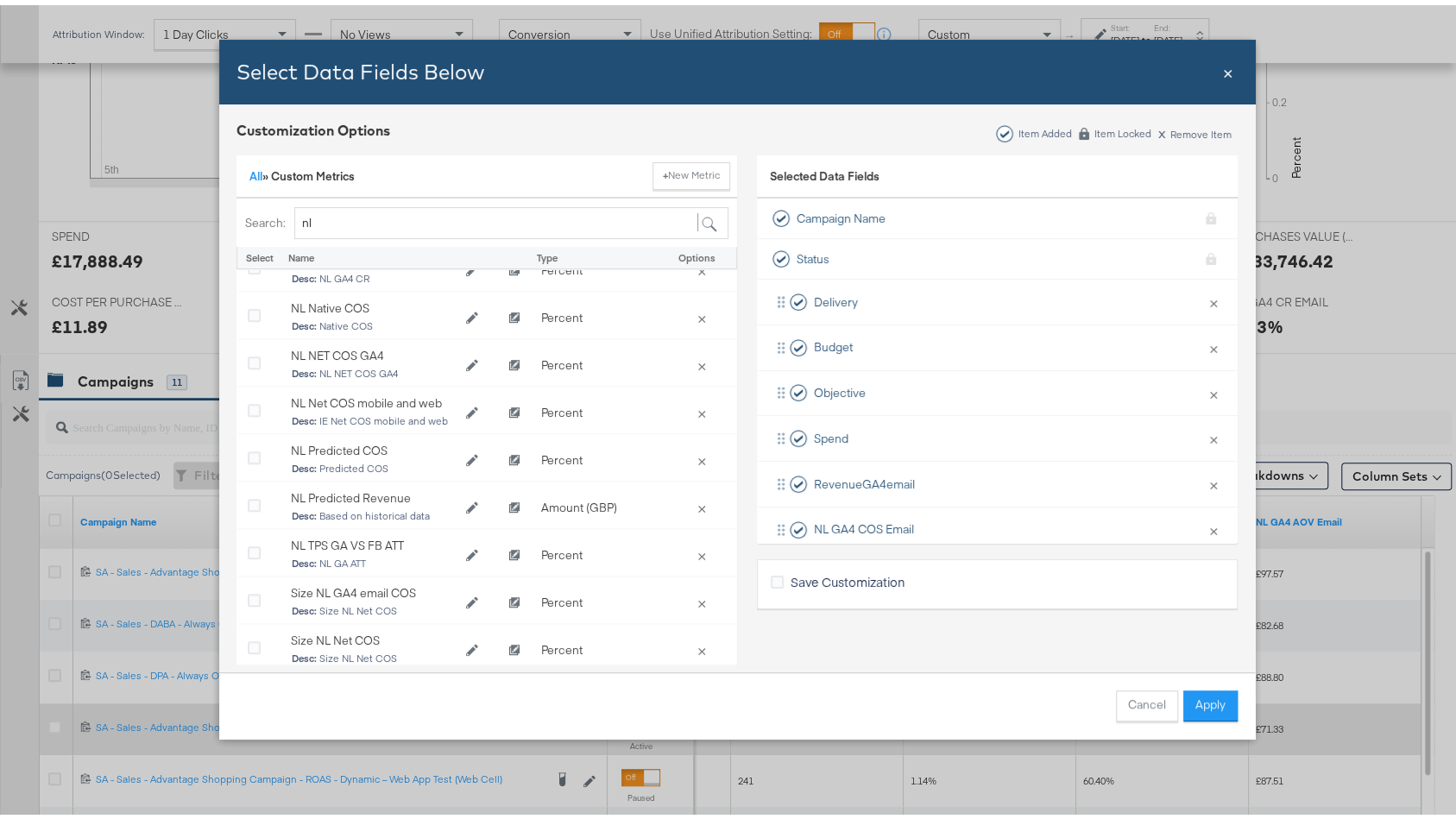
click at [1134, 694] on button "Cancel" at bounding box center [1147, 700] width 63 height 31
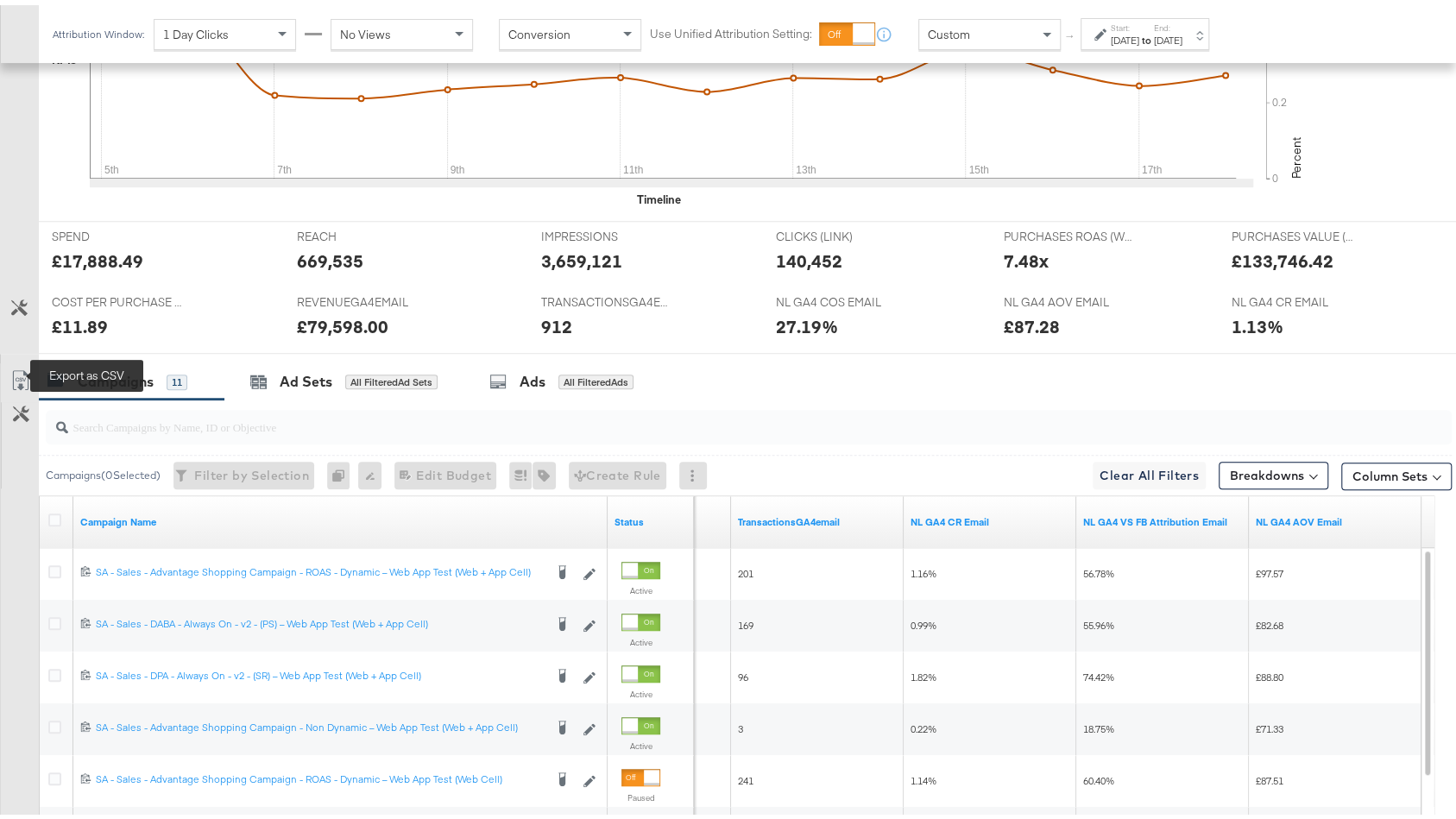
click at [28, 365] on icon at bounding box center [21, 375] width 21 height 21
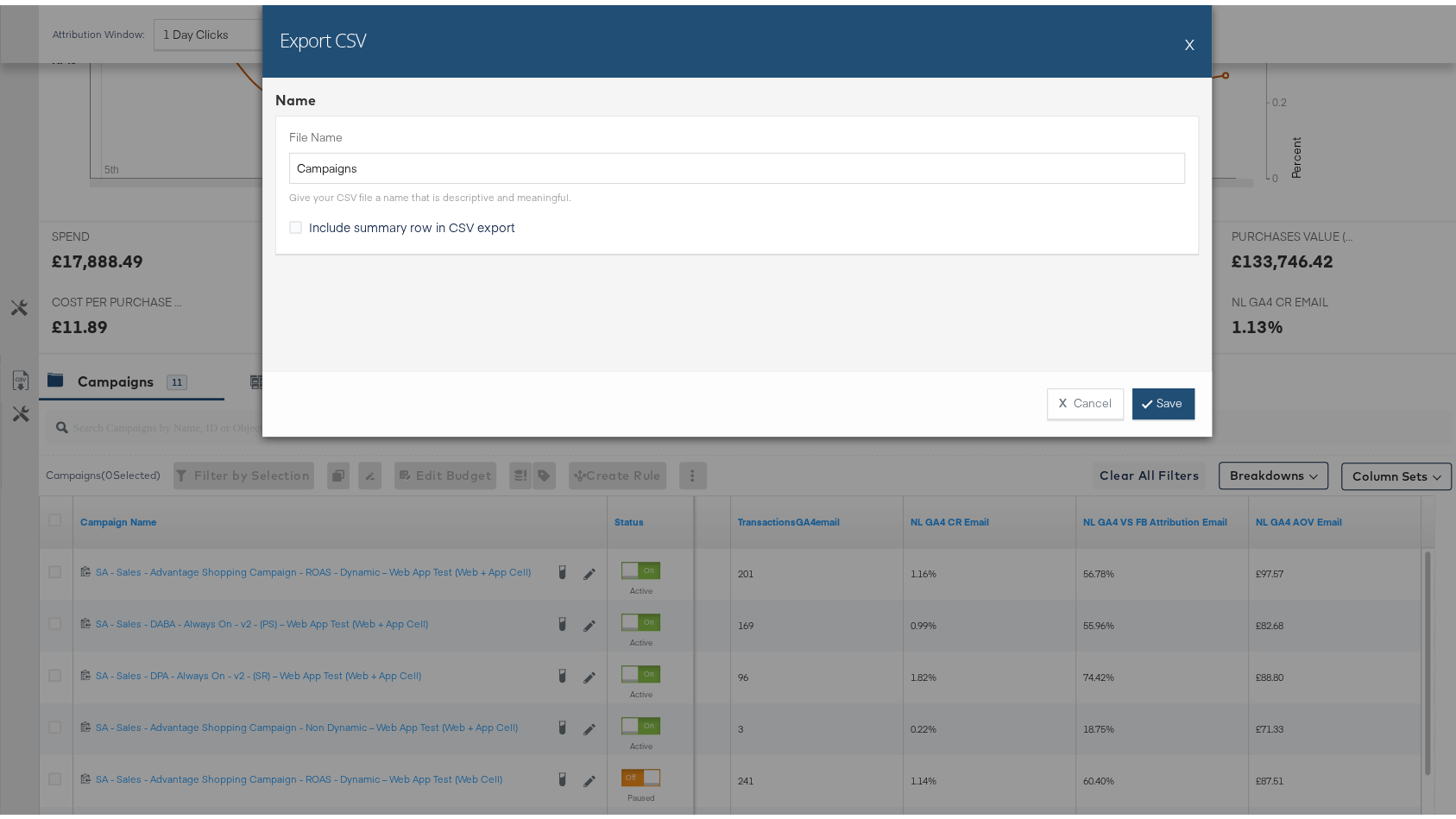
click at [1148, 400] on link "Save" at bounding box center [1163, 398] width 63 height 31
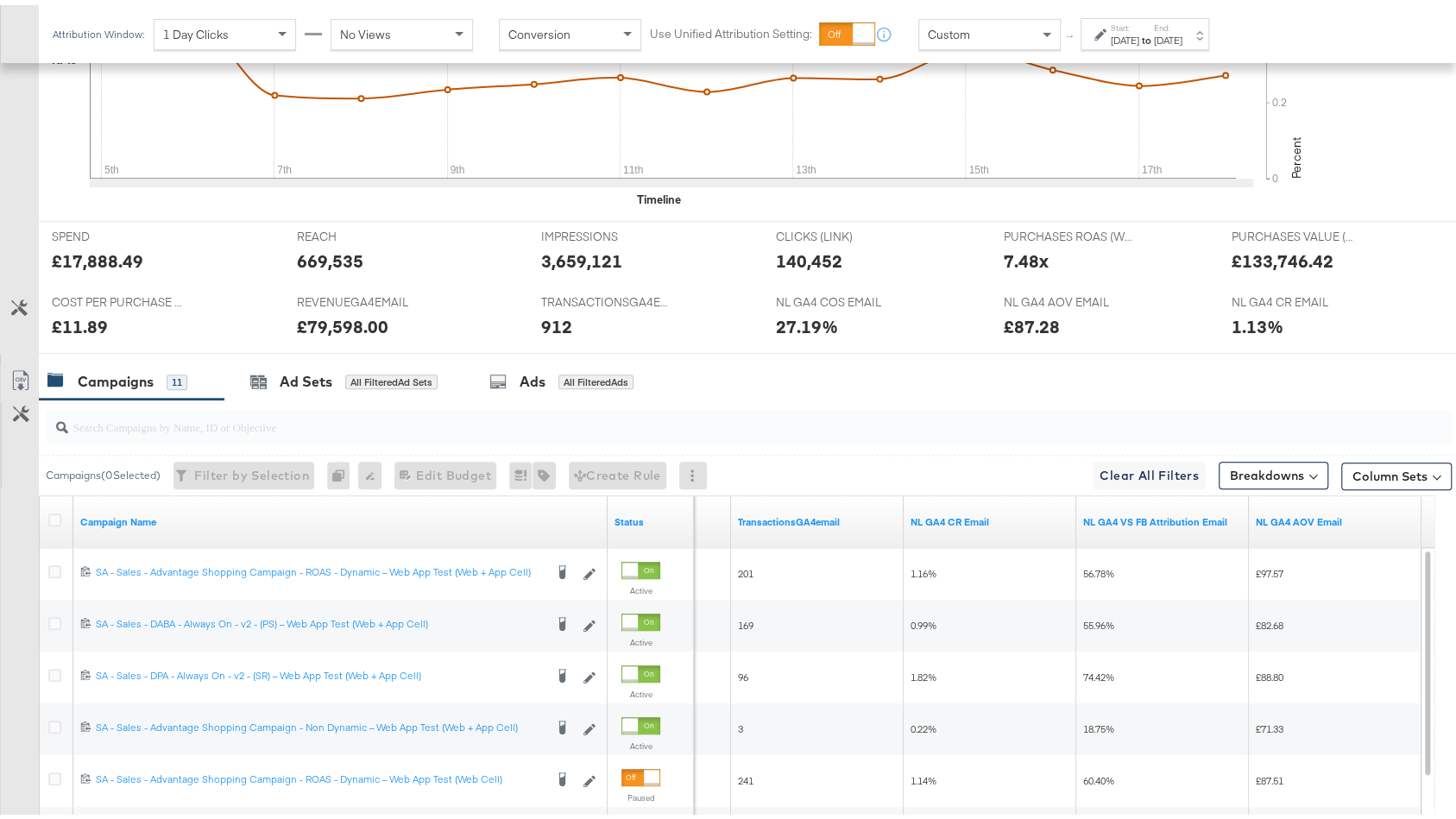
click at [26, 365] on icon at bounding box center [21, 375] width 21 height 21
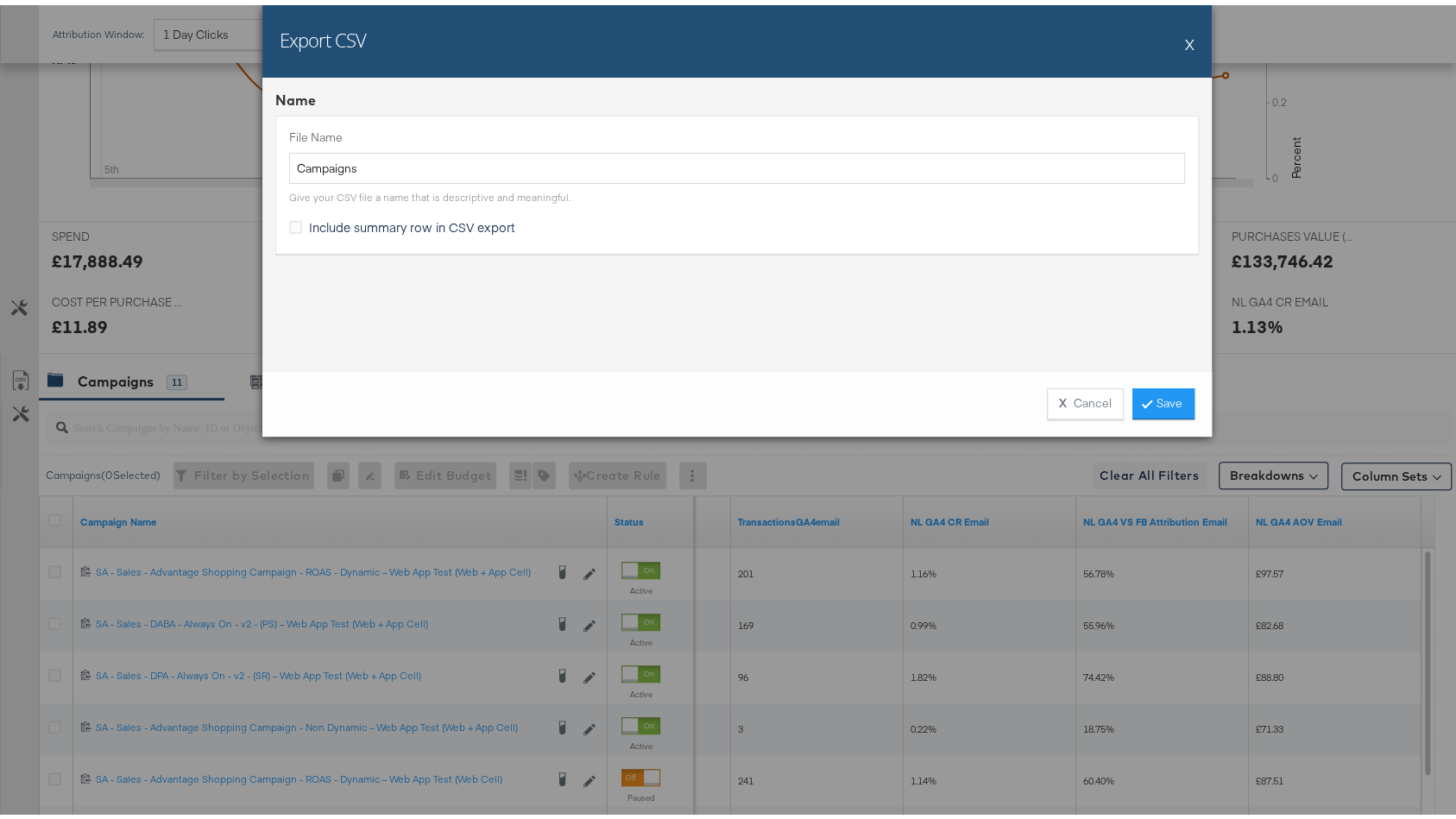
click at [412, 206] on div "File Name Campaigns Give your CSV file a name that is descriptive and meaningfu…" at bounding box center [737, 179] width 923 height 137
click at [412, 209] on div "File Name Campaigns Give your CSV file a name that is descriptive and meaningfu…" at bounding box center [737, 179] width 923 height 137
click at [412, 217] on span "Include summary row in CSV export" at bounding box center [412, 222] width 206 height 18
click at [0, 0] on input "Include summary row in CSV export" at bounding box center [0, 0] width 0 height 0
click at [1070, 394] on button "X Cancel" at bounding box center [1084, 398] width 77 height 31
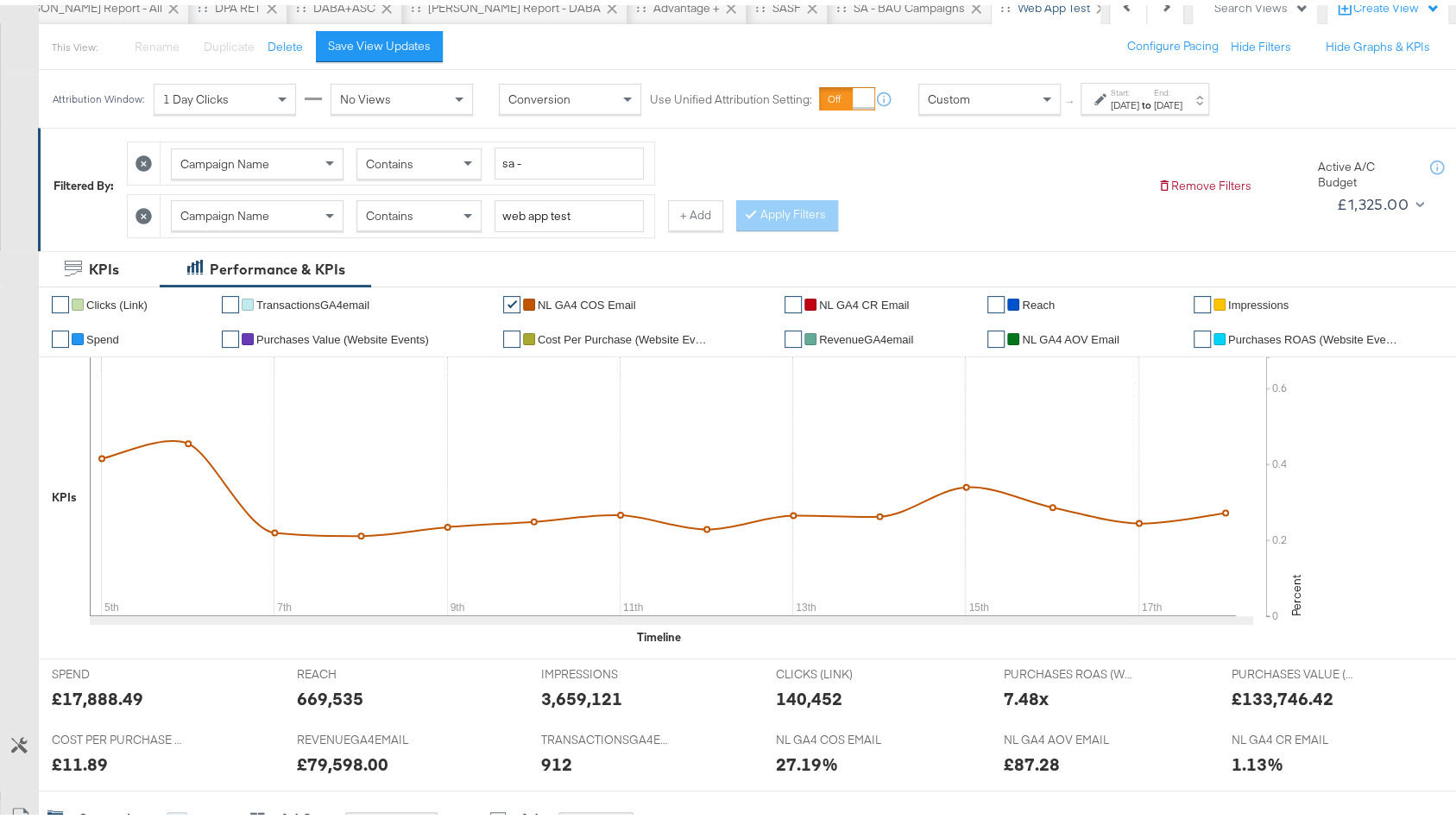
scroll to position [0, 0]
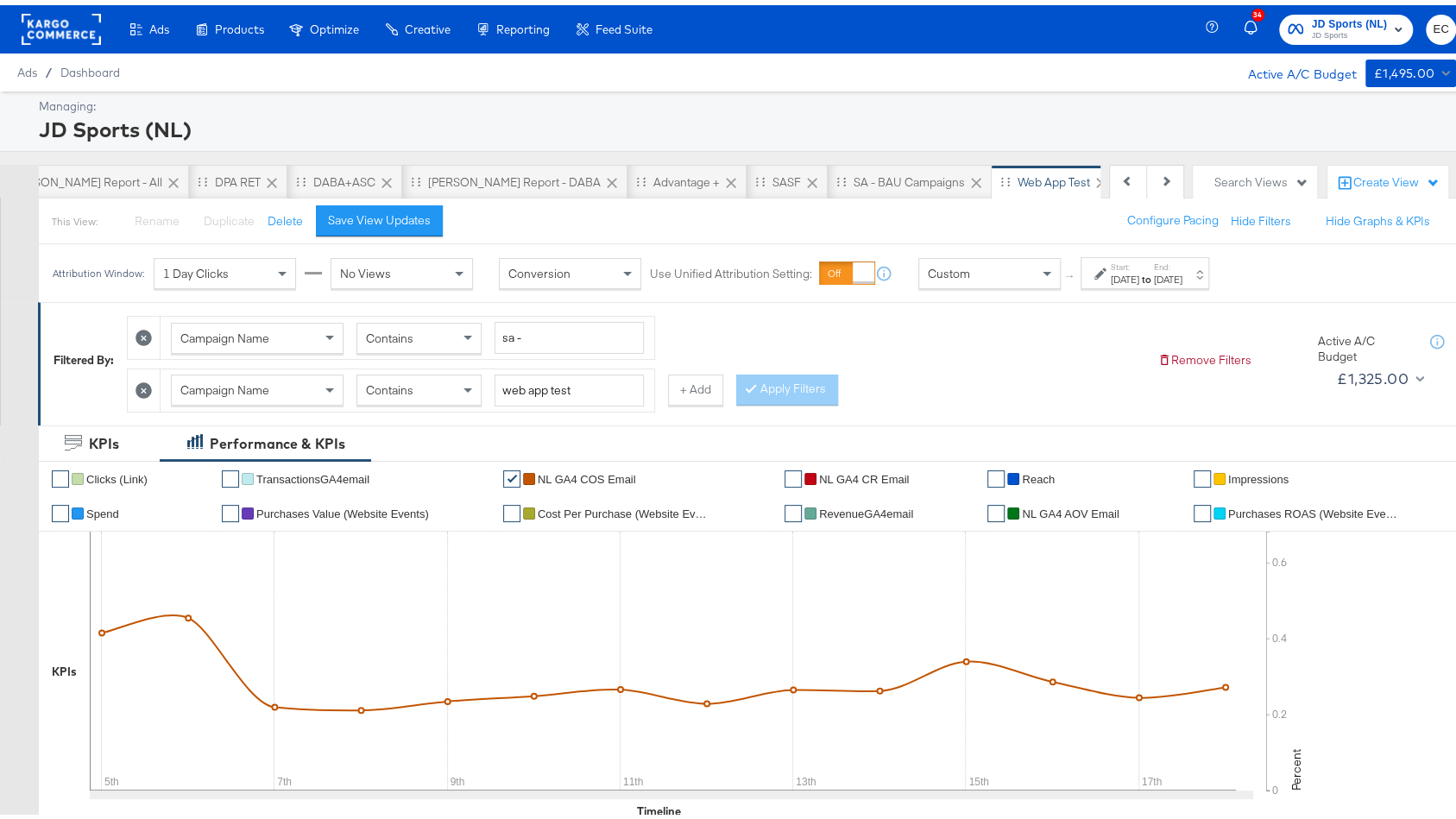
click at [1142, 169] on div "JD NL - Web App Test" at bounding box center [1200, 177] width 115 height 17
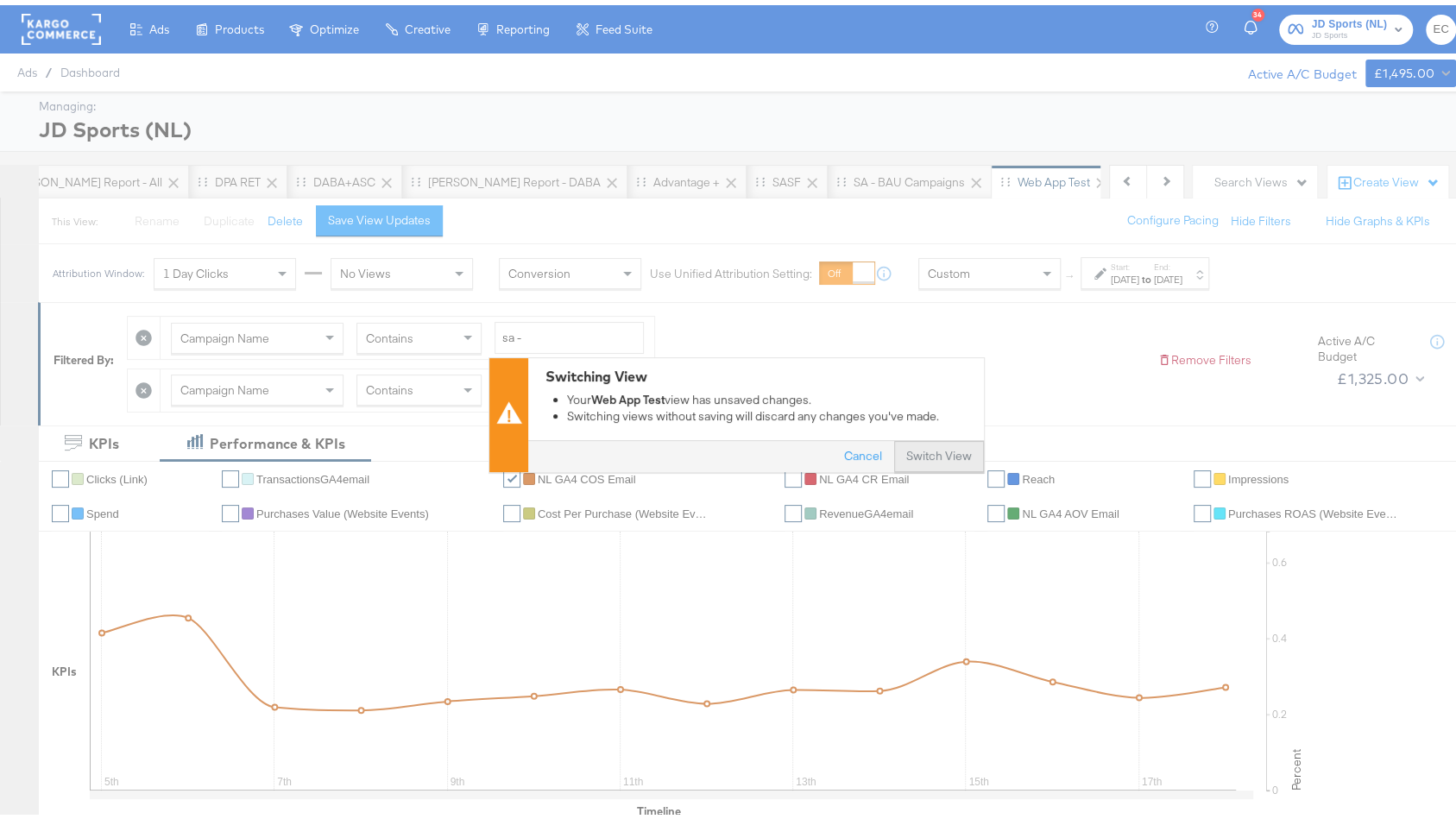
click at [942, 441] on button "Switch View" at bounding box center [939, 451] width 90 height 31
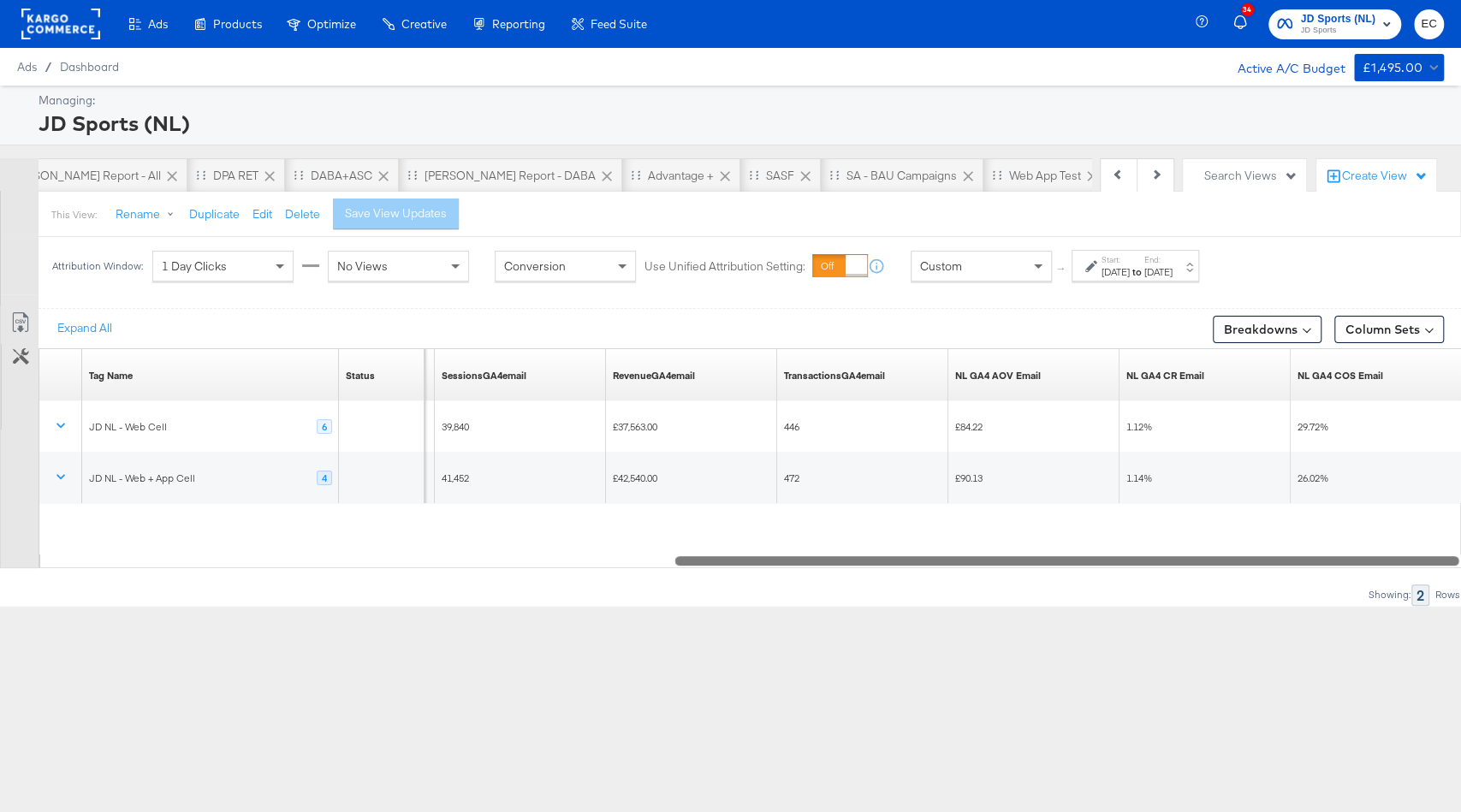
drag, startPoint x: 796, startPoint y: 559, endPoint x: 1460, endPoint y: 602, distance: 665.4
click at [1443, 602] on div "Expand All Breakdowns Column Sets Customize KPIs Export as CSV Tag Name Sorting…" at bounding box center [730, 457] width 1461 height 297
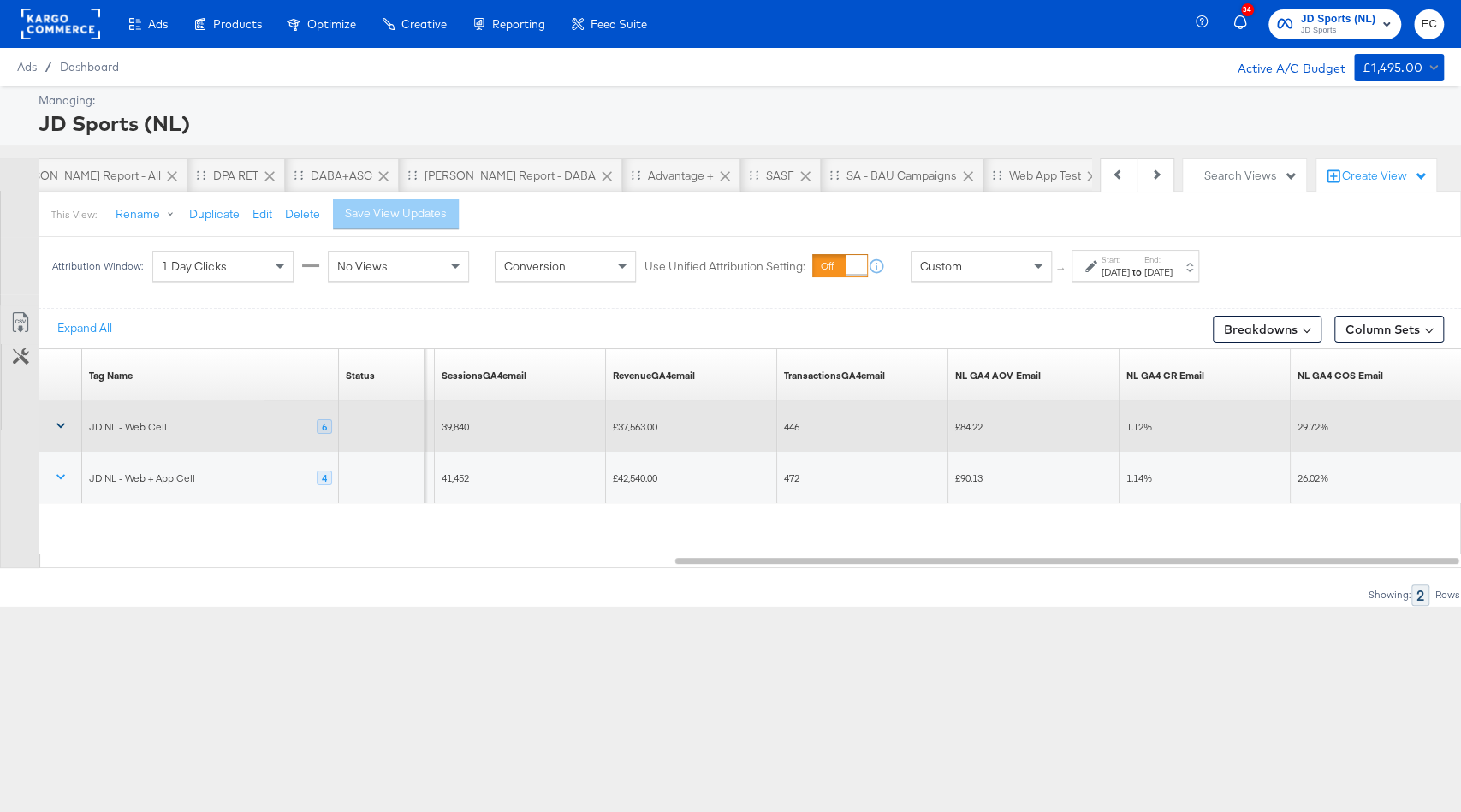
click at [56, 423] on icon at bounding box center [61, 425] width 17 height 17
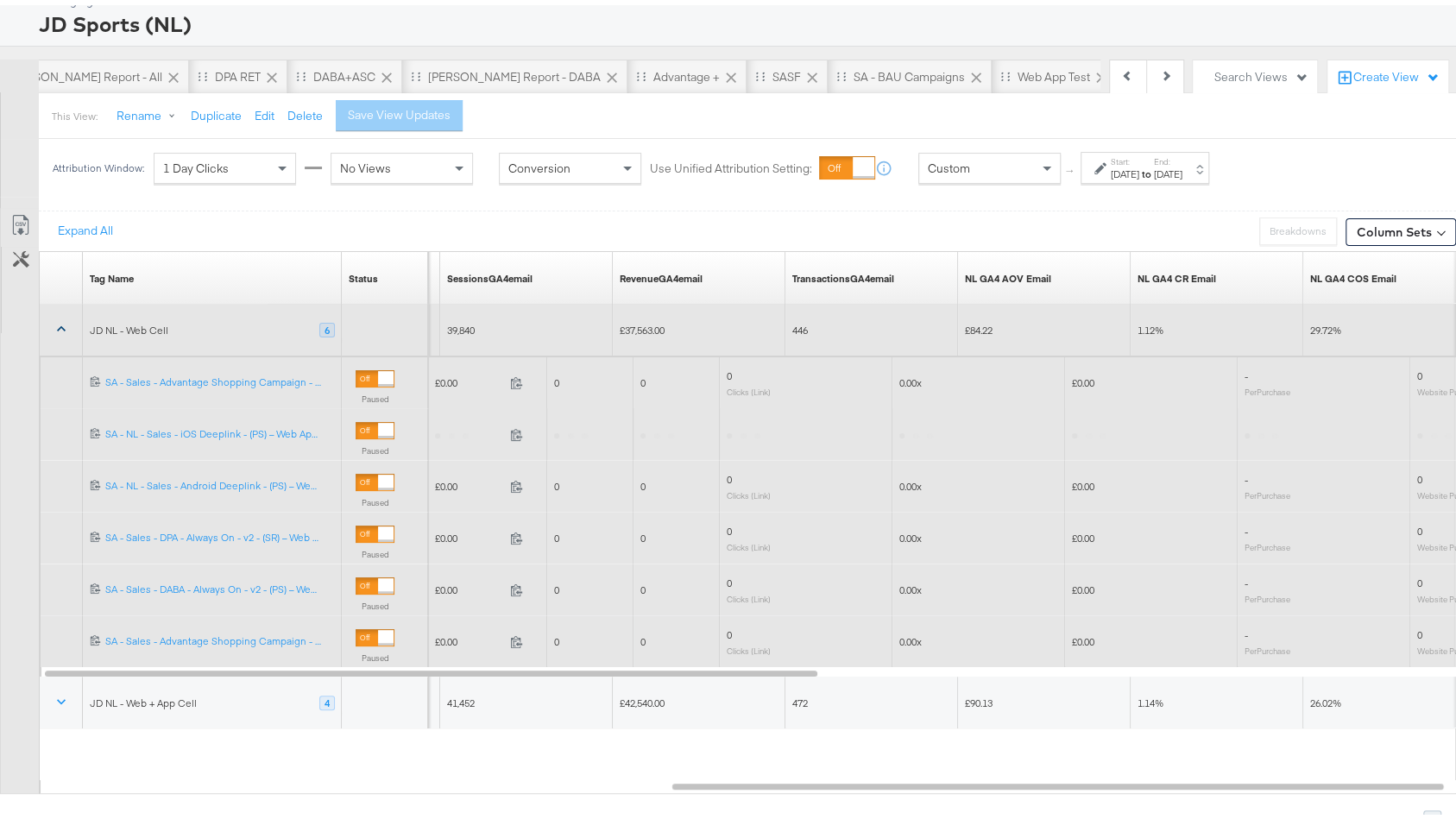
scroll to position [110, 0]
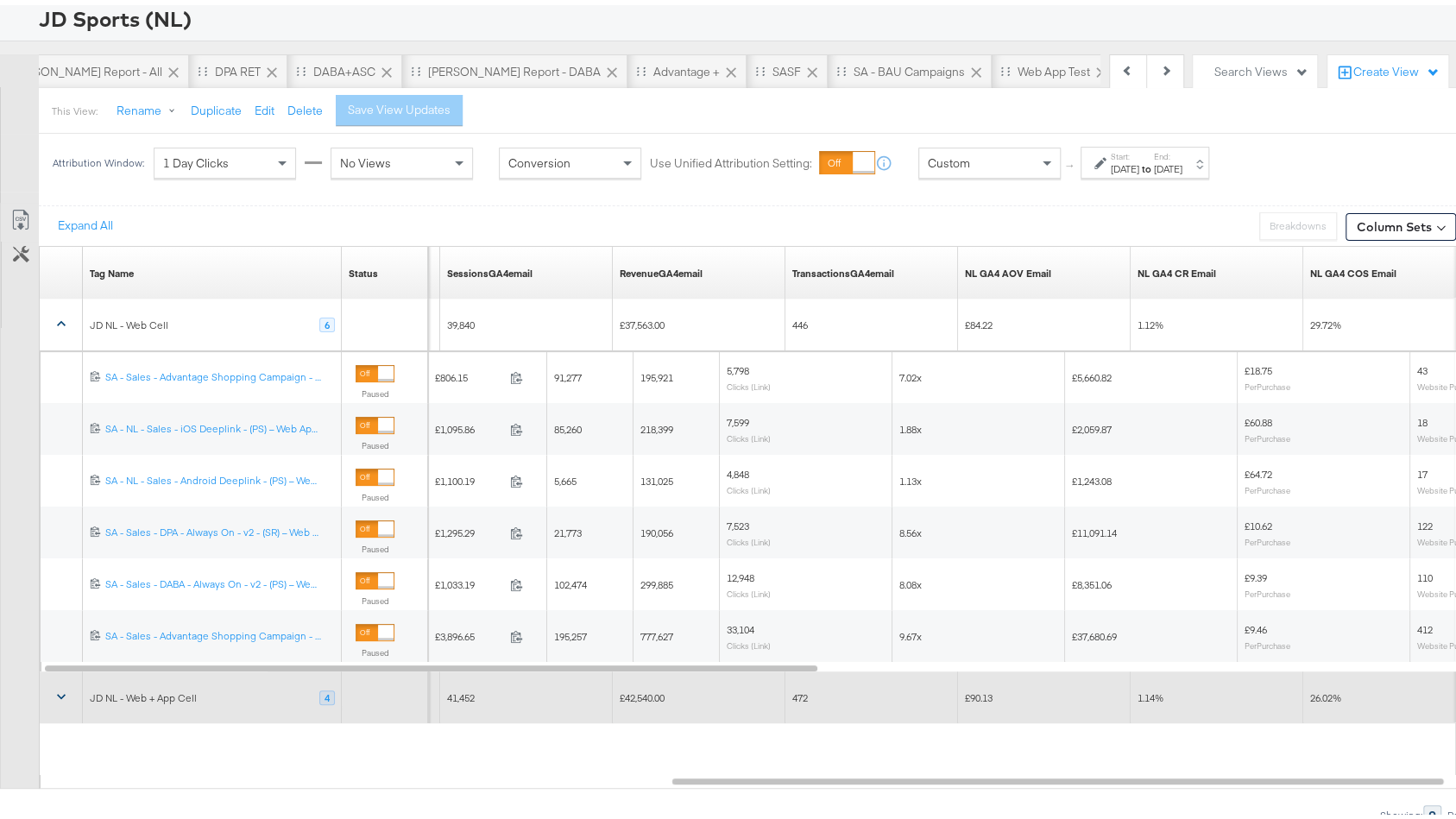
click at [57, 688] on icon at bounding box center [62, 691] width 18 height 18
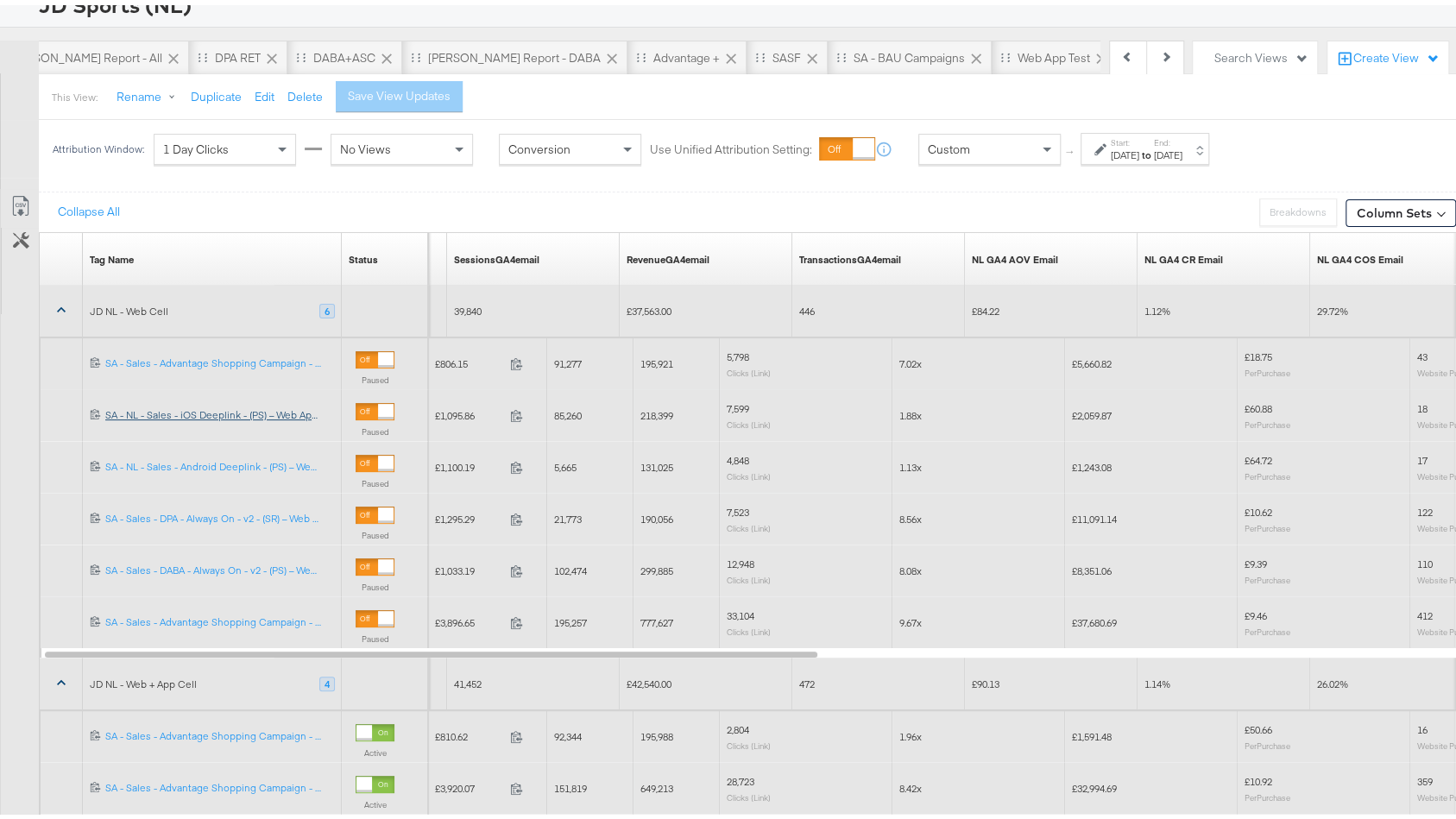
scroll to position [67, 0]
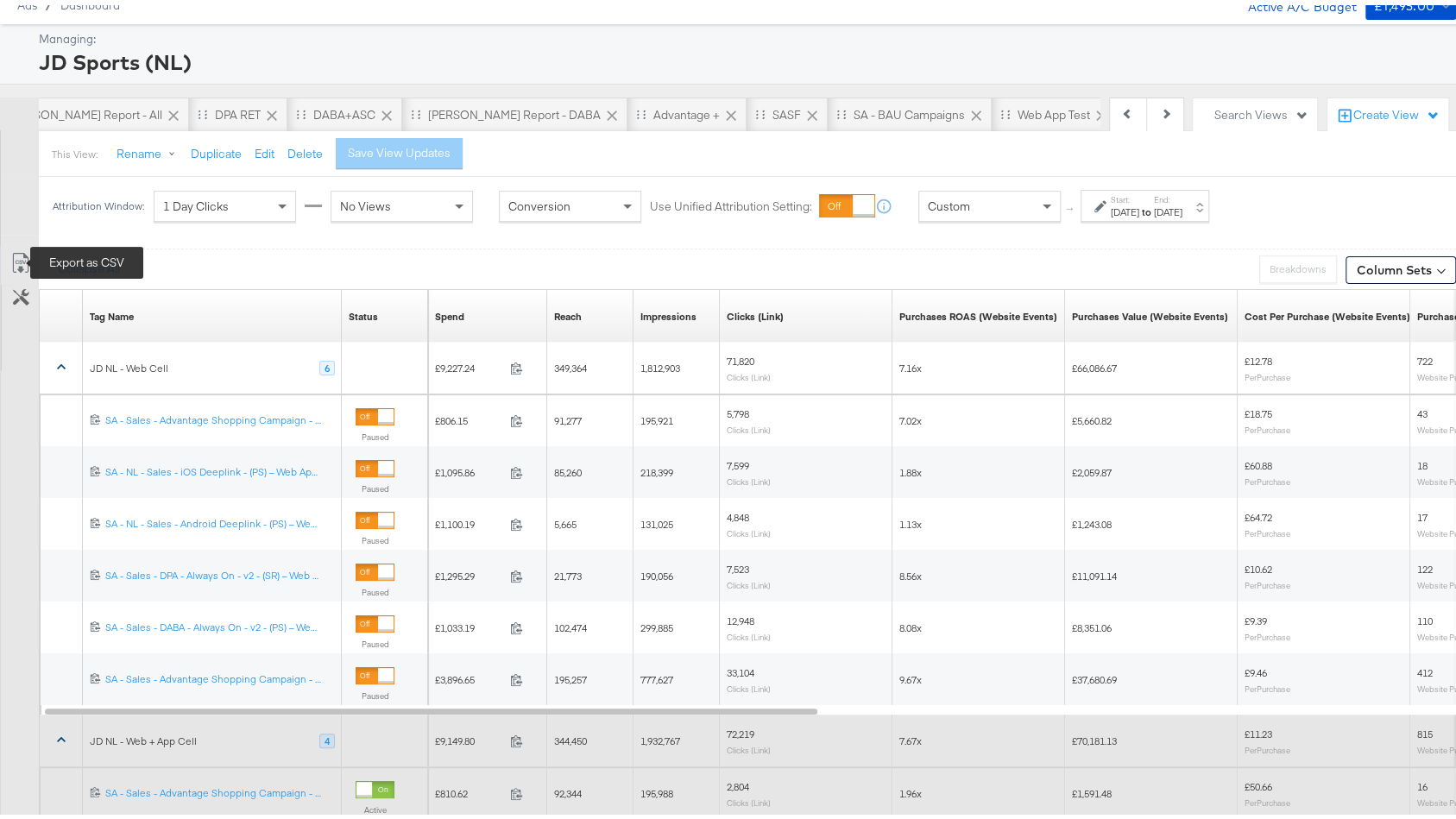
click at [18, 256] on icon at bounding box center [21, 258] width 21 height 21
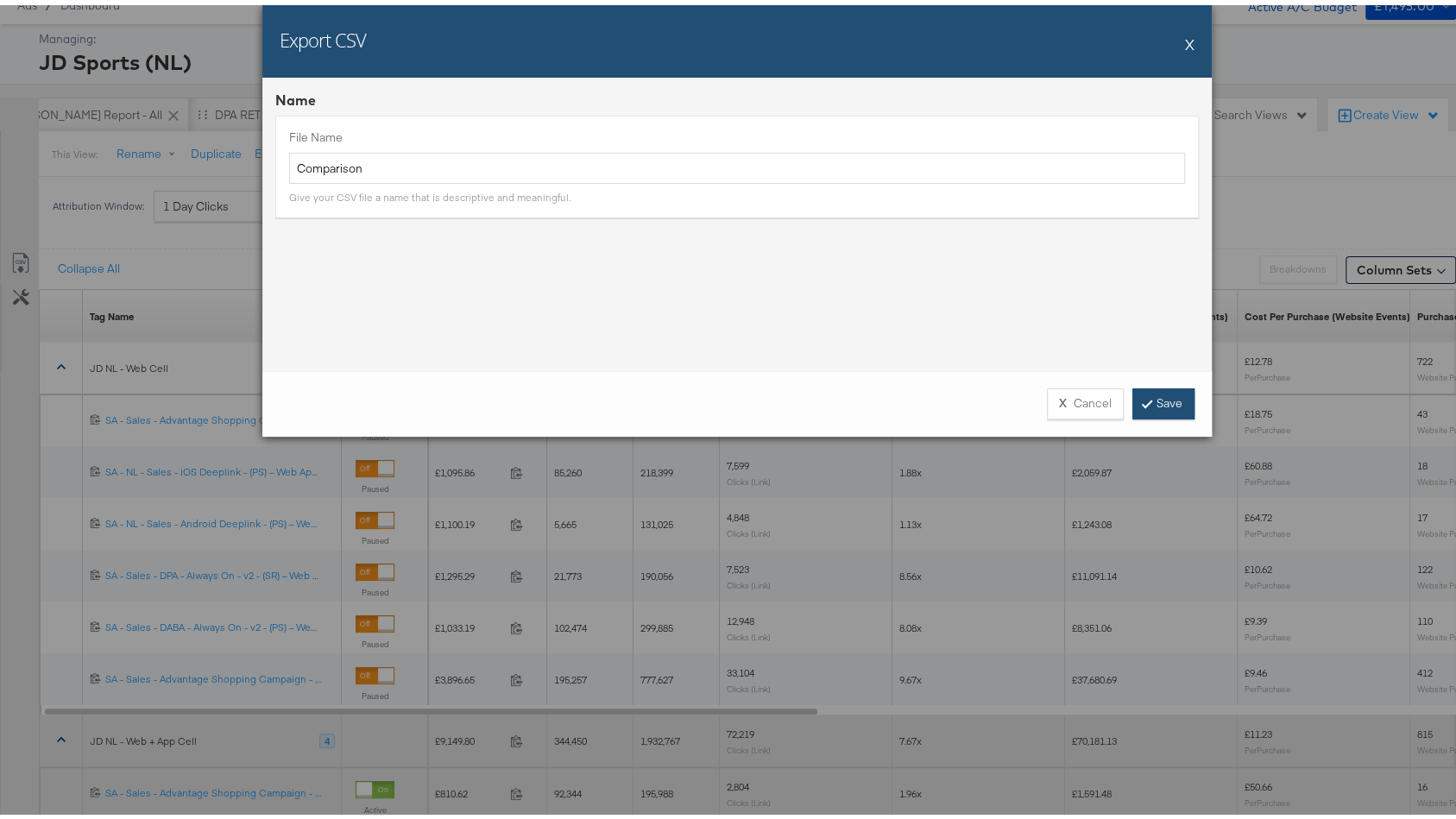
click at [1147, 392] on link "Save" at bounding box center [1163, 398] width 63 height 31
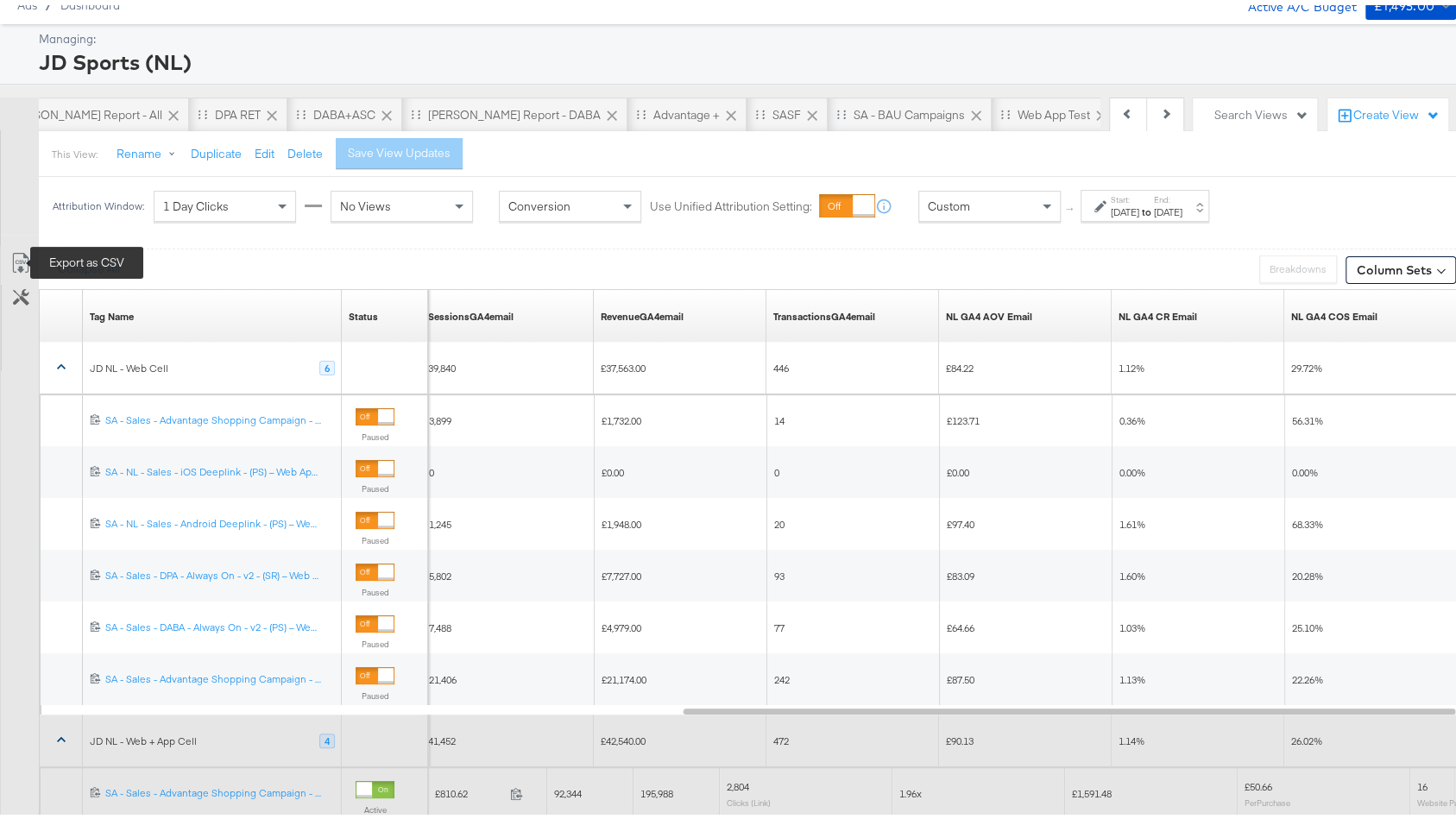
click at [29, 250] on icon at bounding box center [21, 258] width 21 height 21
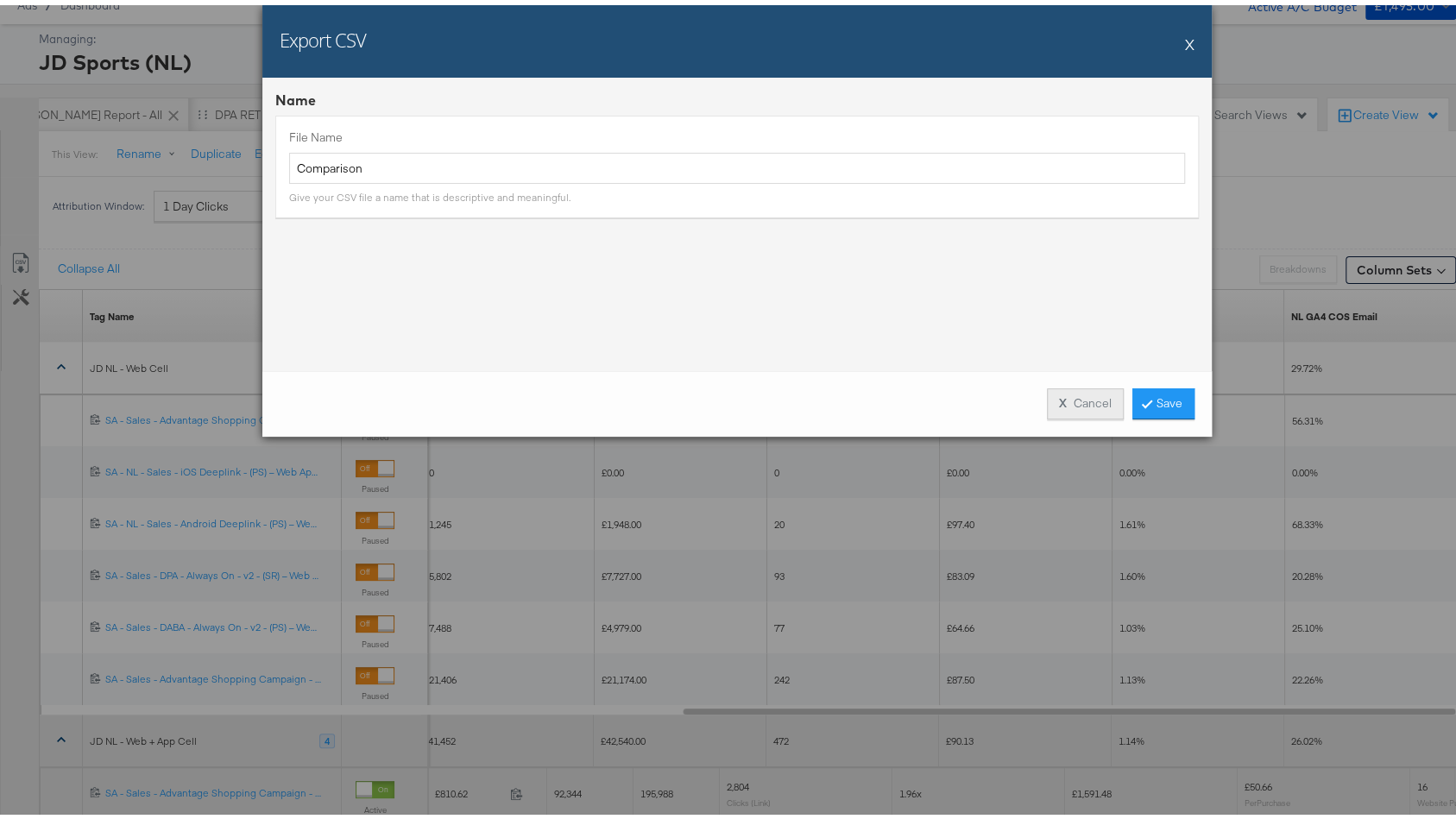
click at [1061, 397] on button "X Cancel" at bounding box center [1084, 398] width 77 height 31
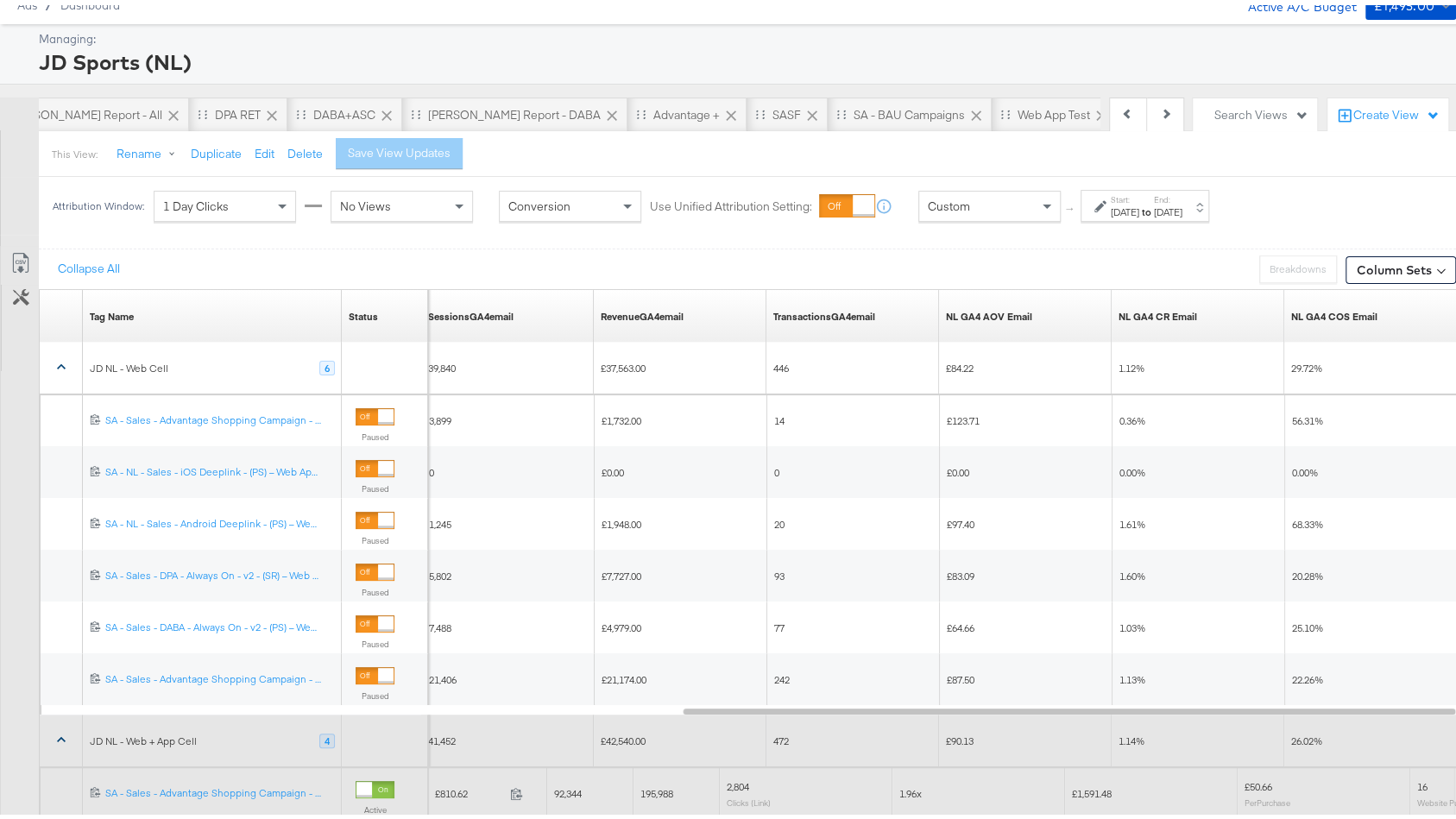
click at [53, 355] on icon at bounding box center [62, 362] width 18 height 18
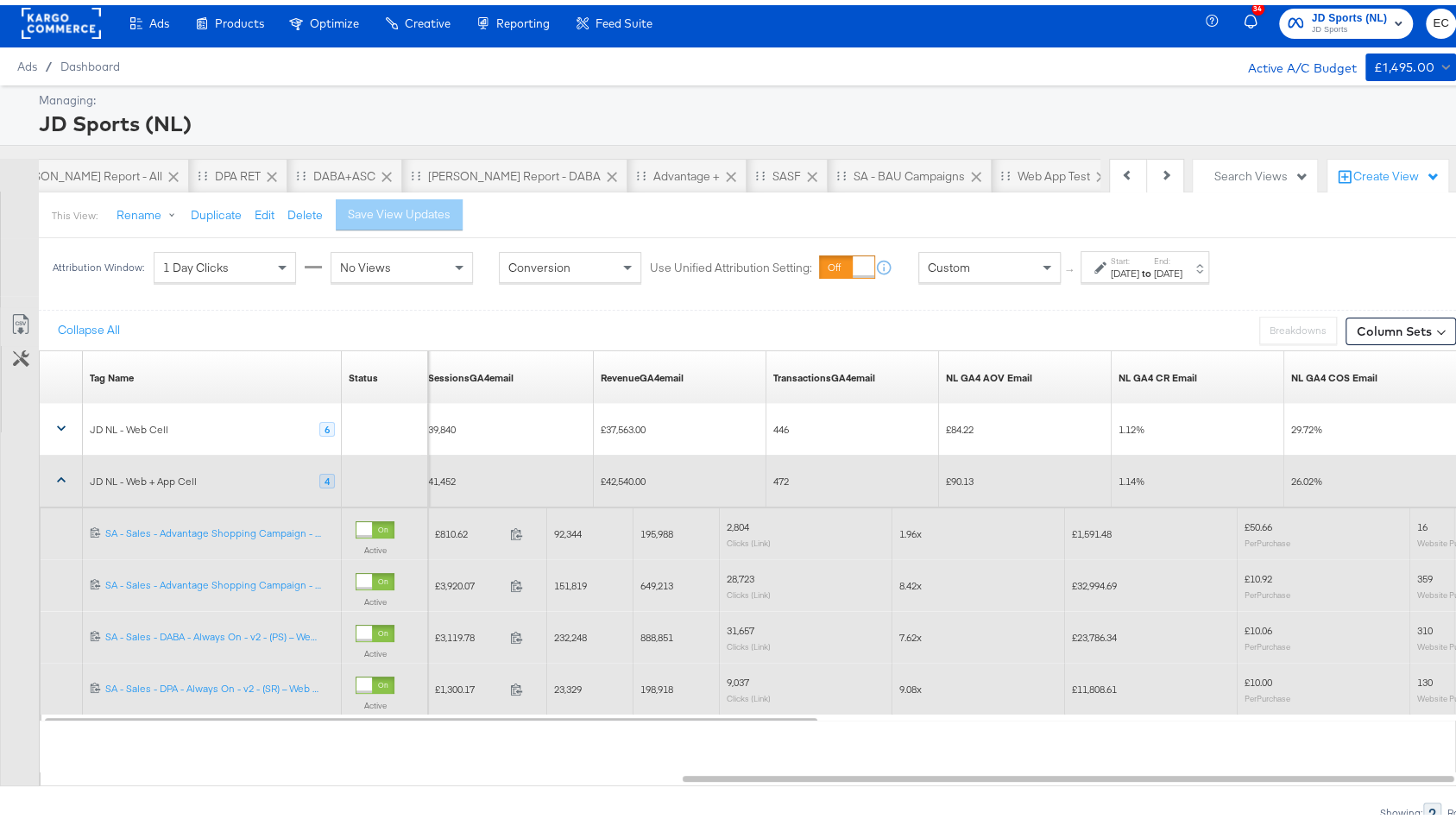
scroll to position [4, 0]
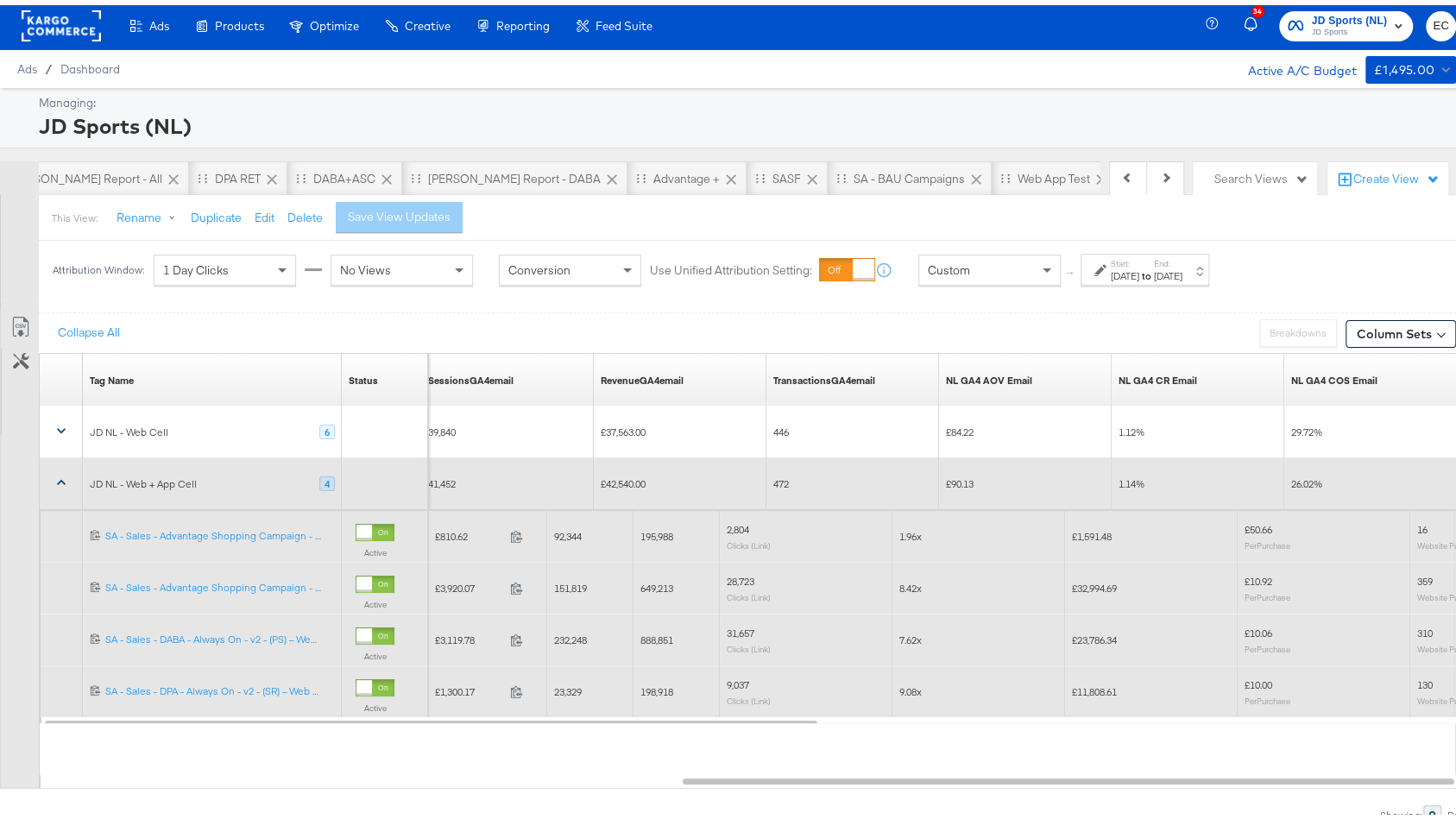
click at [62, 473] on icon at bounding box center [62, 477] width 18 height 18
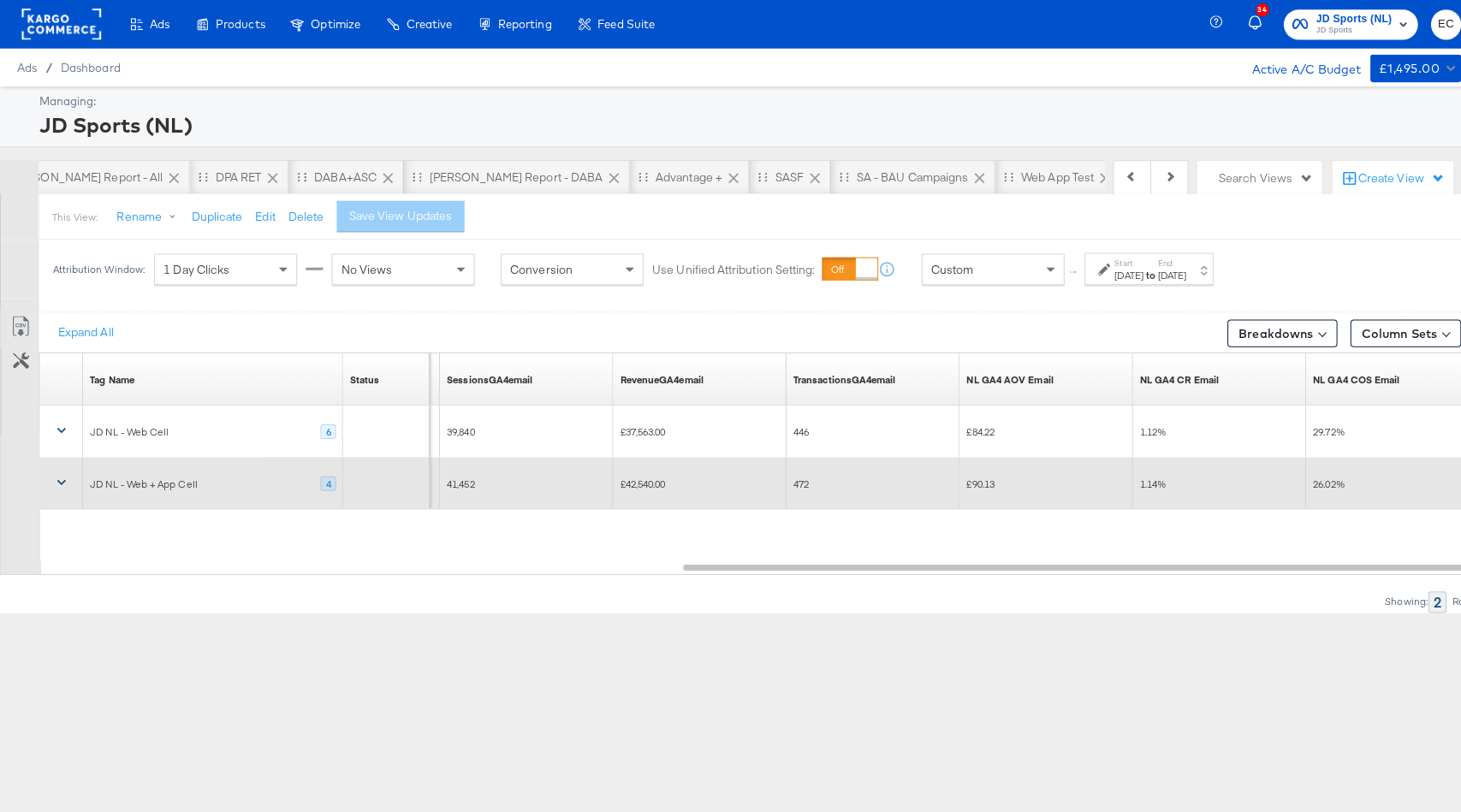
scroll to position [0, 0]
